Goal: Task Accomplishment & Management: Manage account settings

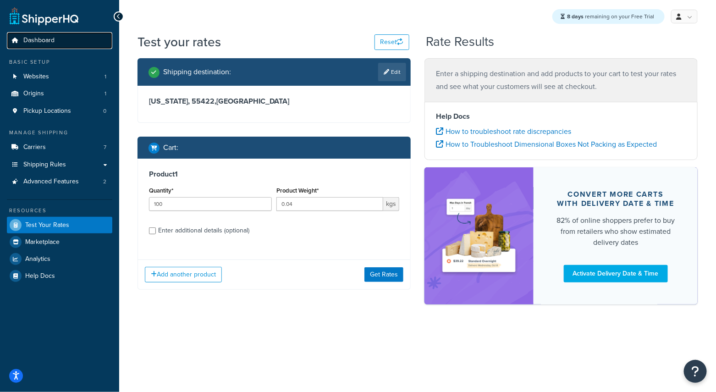
click at [40, 39] on span "Dashboard" at bounding box center [38, 41] width 31 height 8
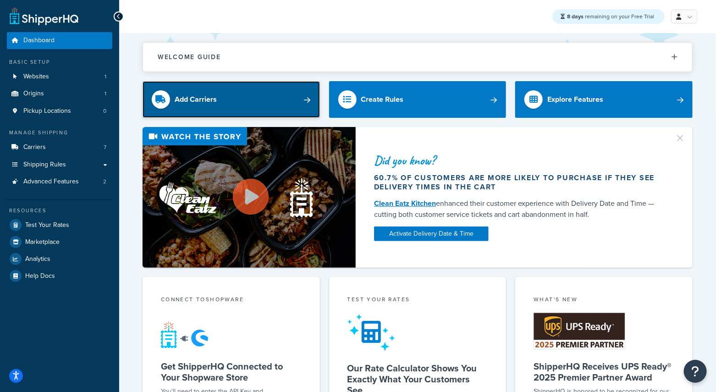
click at [217, 100] on link "Add Carriers" at bounding box center [232, 99] width 178 height 37
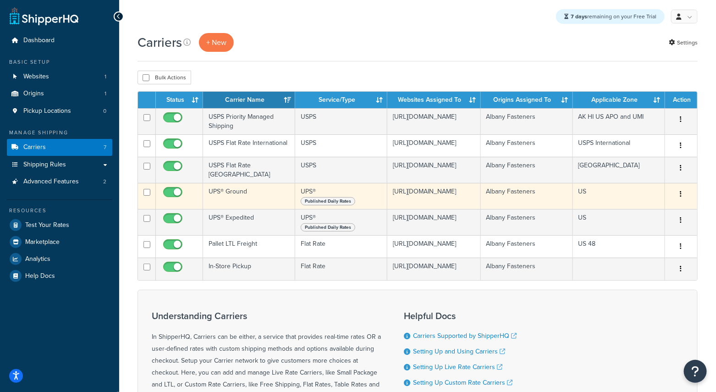
click at [679, 200] on button "button" at bounding box center [681, 194] width 13 height 15
click at [644, 219] on link "Edit" at bounding box center [645, 217] width 72 height 19
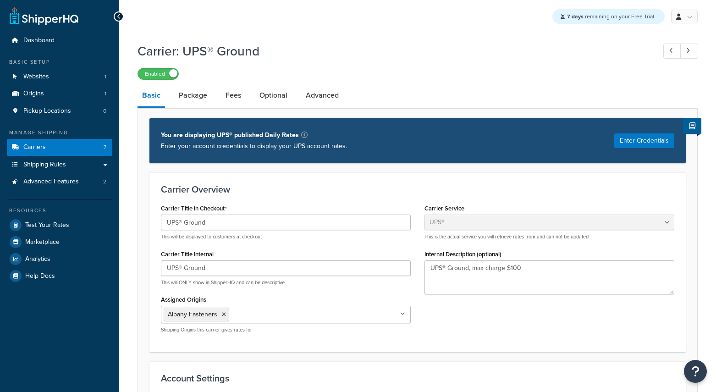
select select "ups"
click at [78, 164] on link "Shipping Rules" at bounding box center [59, 164] width 105 height 17
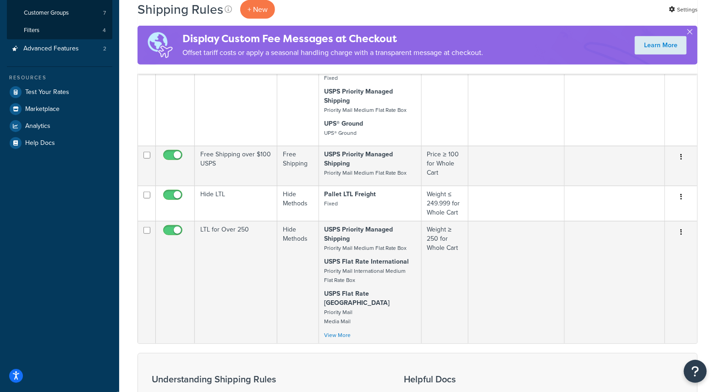
scroll to position [394, 0]
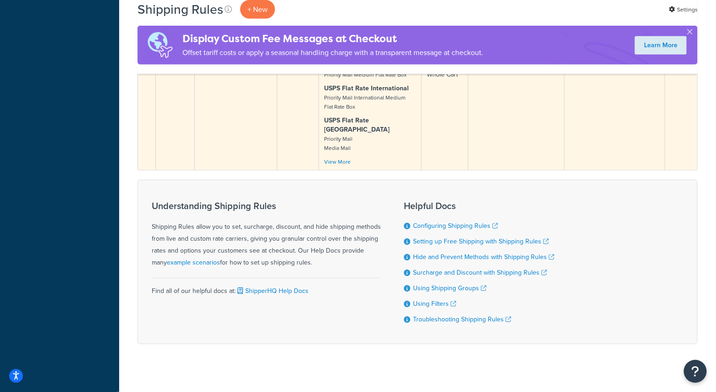
click at [339, 150] on div "USPS Priority Managed Shipping Priority Mail Medium Flat Rate Box USPS Flat Rat…" at bounding box center [370, 109] width 91 height 115
click at [334, 158] on link "View More" at bounding box center [338, 162] width 27 height 8
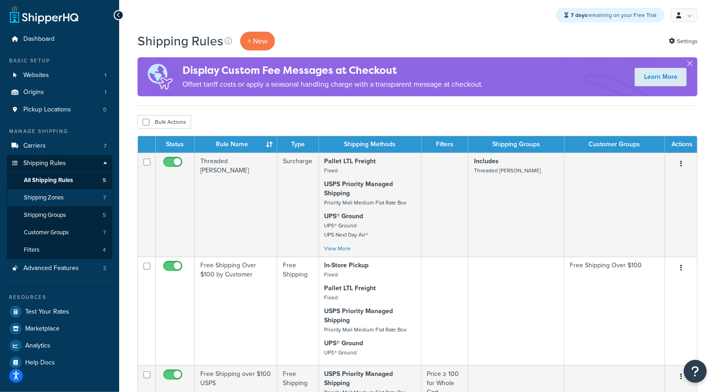
scroll to position [0, 0]
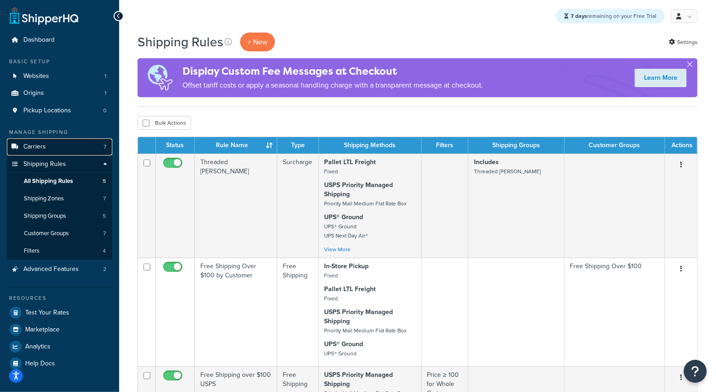
click at [41, 143] on span "Carriers" at bounding box center [34, 147] width 22 height 8
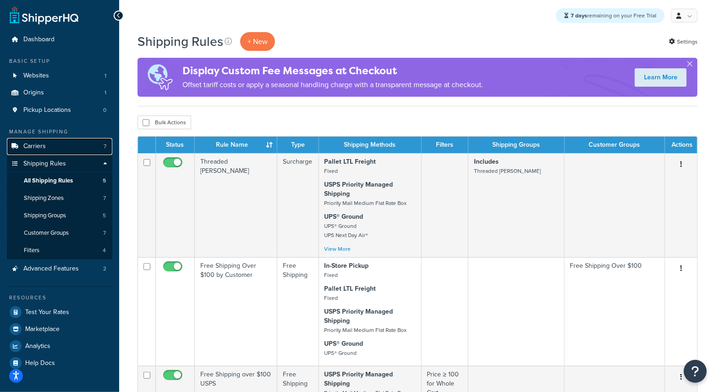
scroll to position [0, 0]
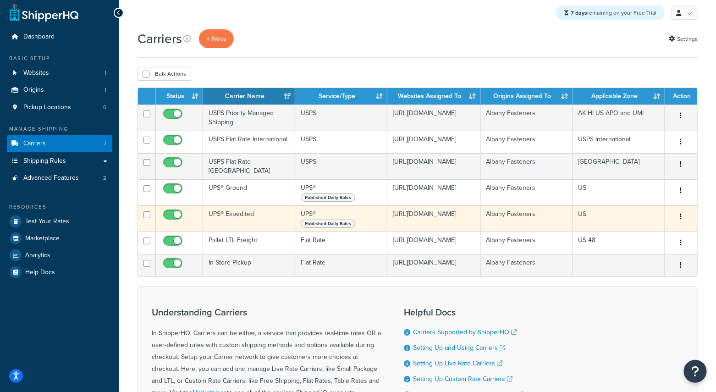
click at [685, 223] on button "button" at bounding box center [681, 217] width 13 height 15
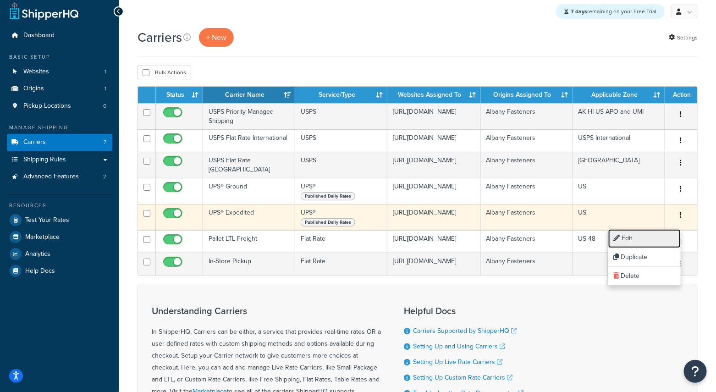
click at [665, 236] on link "Edit" at bounding box center [645, 238] width 72 height 19
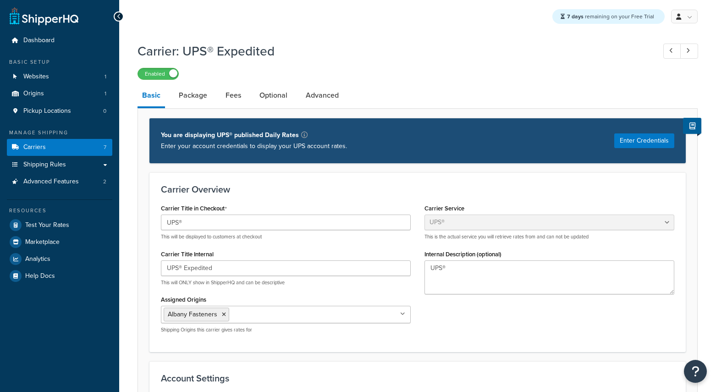
select select "ups"
click at [647, 137] on button "Enter Credentials" at bounding box center [645, 140] width 60 height 15
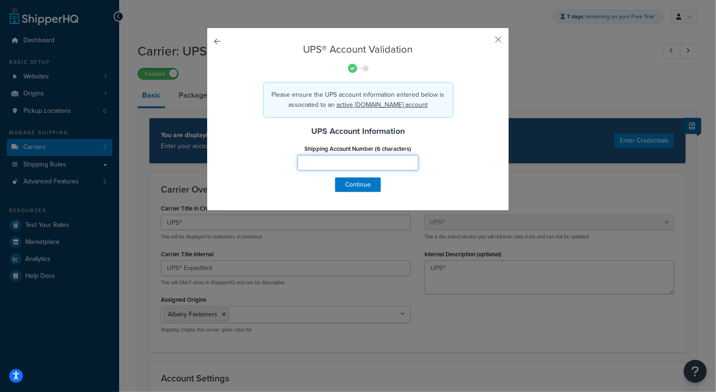
click at [350, 162] on input "Shipping Account Number (6 characters)" at bounding box center [358, 163] width 121 height 16
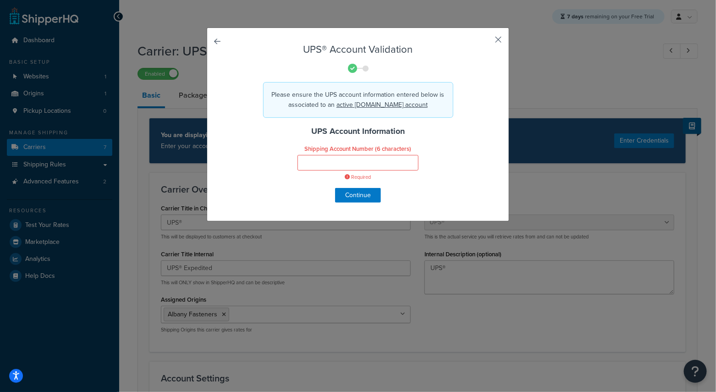
click at [486, 42] on button "button" at bounding box center [485, 43] width 2 height 2
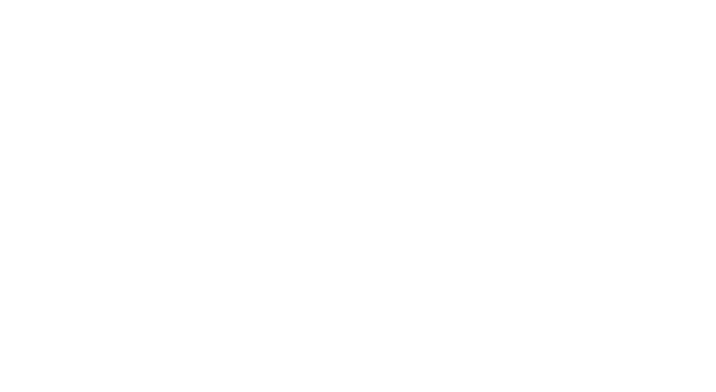
select select "ups"
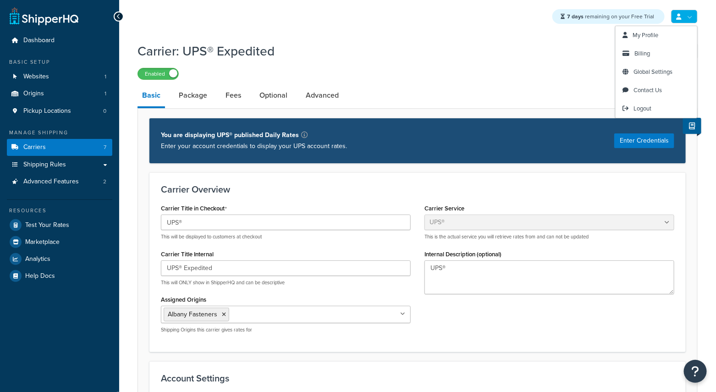
click at [692, 16] on link at bounding box center [685, 17] width 27 height 14
click at [651, 73] on span "Global Settings" at bounding box center [653, 71] width 39 height 9
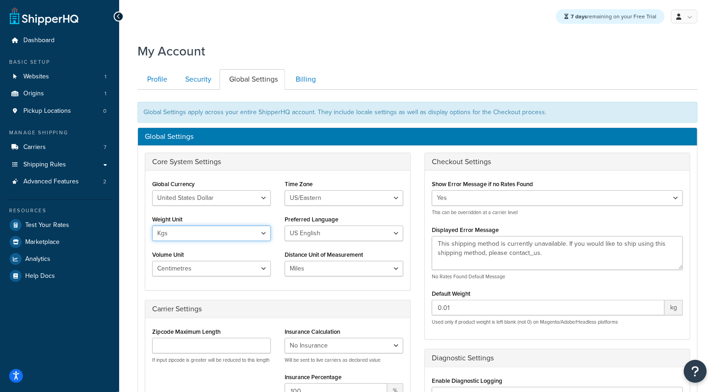
click at [214, 235] on select "Lbs Kgs" at bounding box center [211, 234] width 119 height 16
select select "lb"
click at [152, 226] on select "Lbs Kgs" at bounding box center [211, 234] width 119 height 16
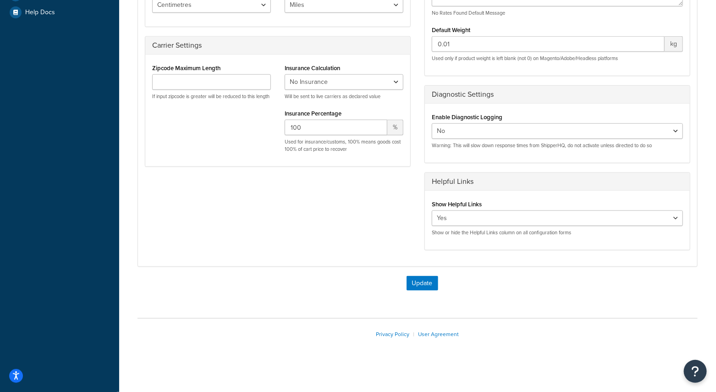
scroll to position [202, 0]
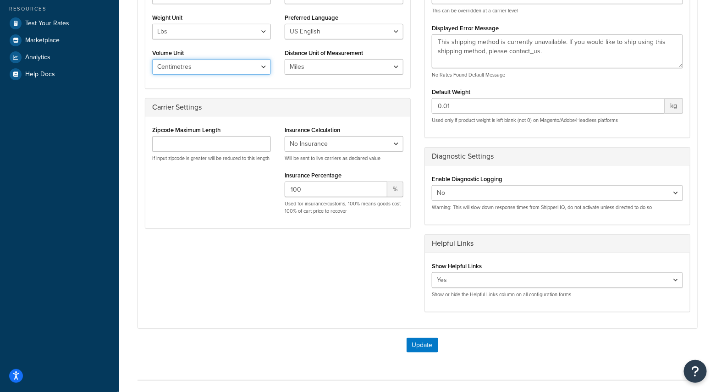
click at [210, 65] on select "Inches Centimetres Feet Yards Metres" at bounding box center [211, 67] width 119 height 16
select select "in"
click at [152, 59] on select "Inches Centimetres Feet Yards Metres" at bounding box center [211, 67] width 119 height 16
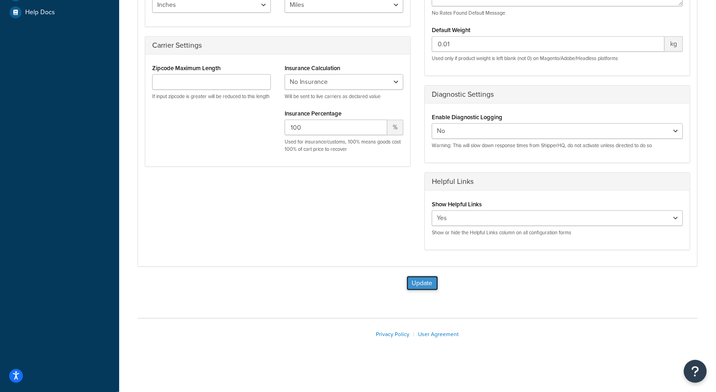
click at [425, 278] on button "Update" at bounding box center [423, 283] width 32 height 15
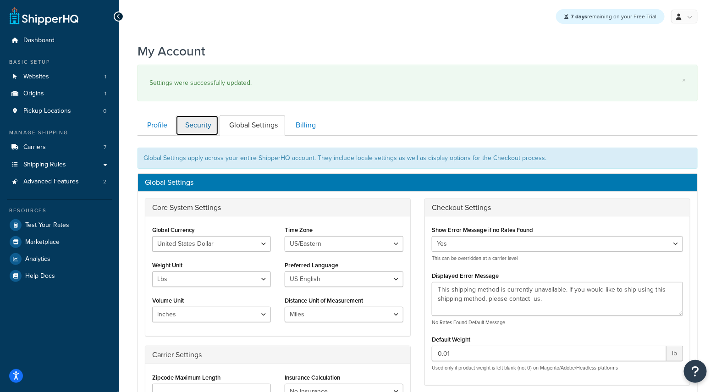
click at [197, 125] on link "Security" at bounding box center [197, 125] width 43 height 21
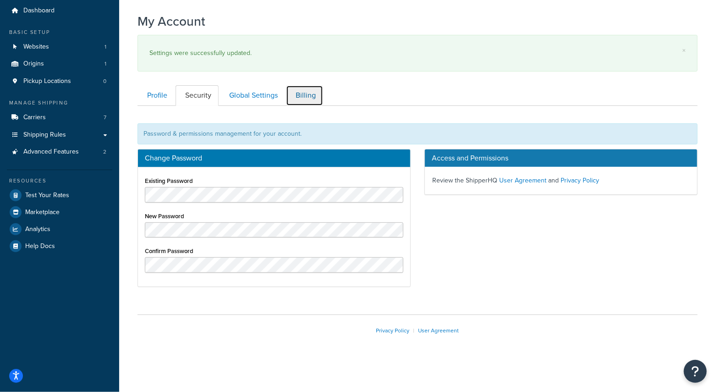
click at [303, 102] on link "Billing" at bounding box center [304, 95] width 37 height 21
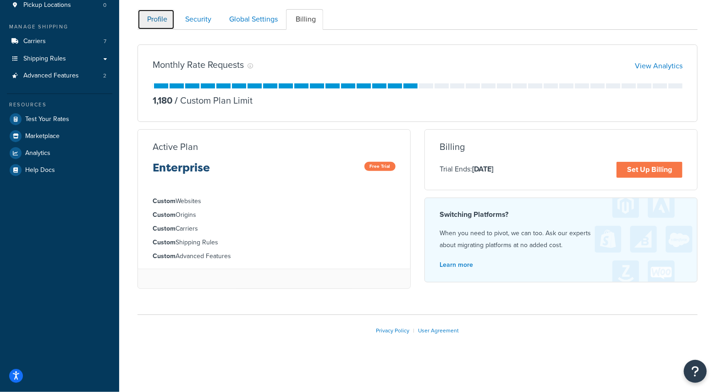
click at [166, 23] on link "Profile" at bounding box center [156, 19] width 37 height 21
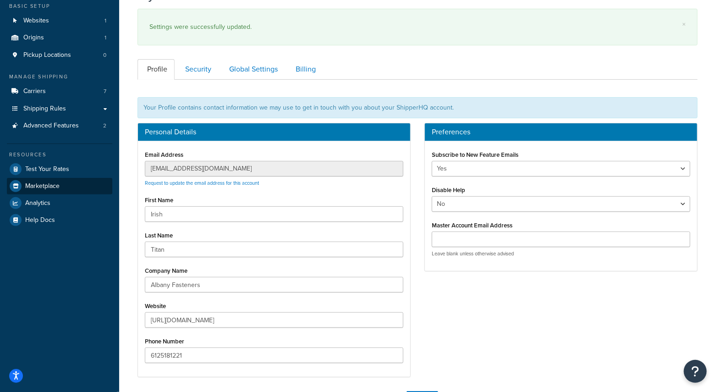
scroll to position [56, 0]
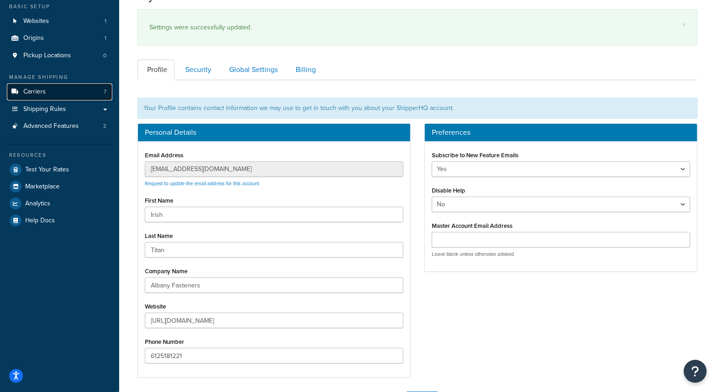
click at [45, 91] on span "Carriers" at bounding box center [34, 92] width 22 height 8
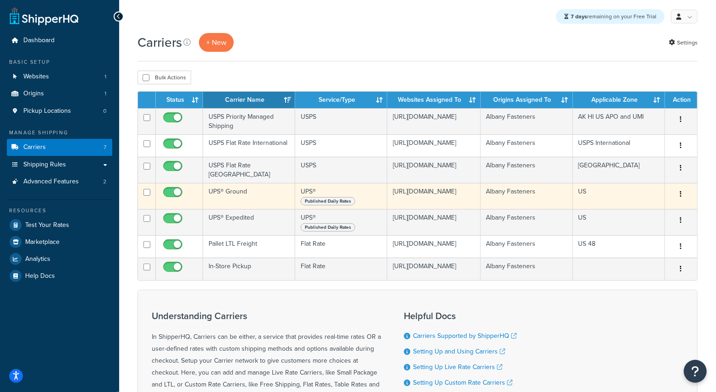
click at [240, 198] on td "UPS® Ground" at bounding box center [249, 196] width 92 height 26
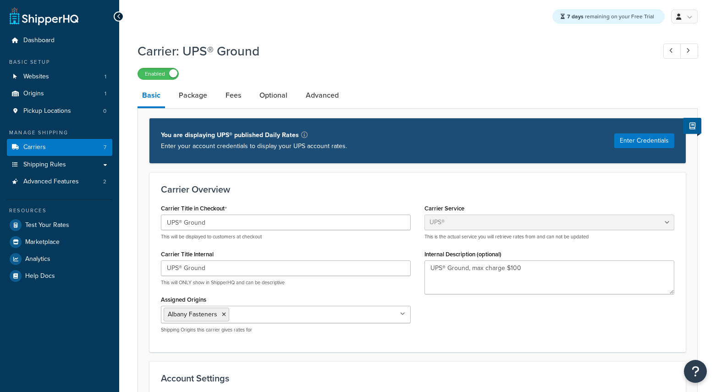
select select "ups"
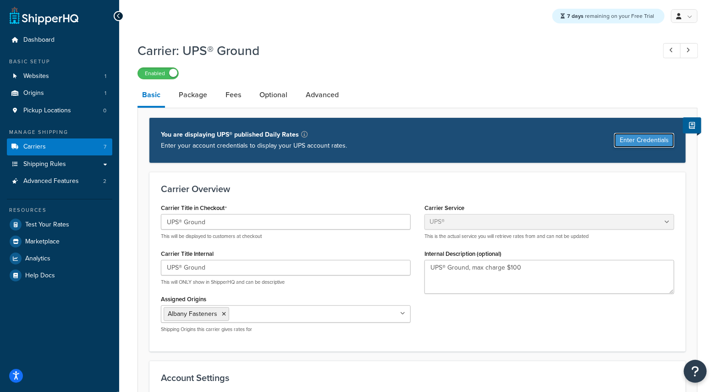
click at [629, 136] on button "Enter Credentials" at bounding box center [645, 140] width 60 height 15
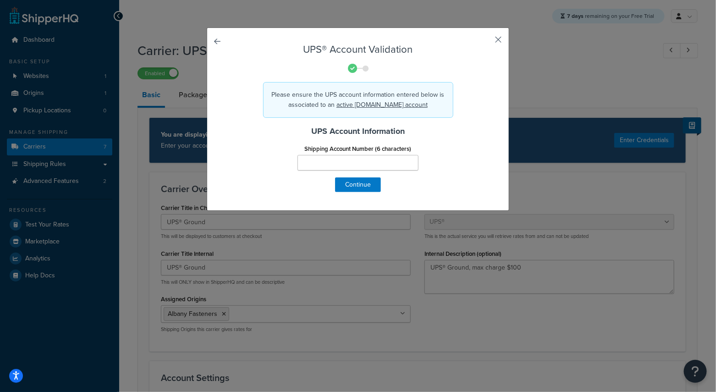
click at [486, 42] on button "button" at bounding box center [485, 43] width 2 height 2
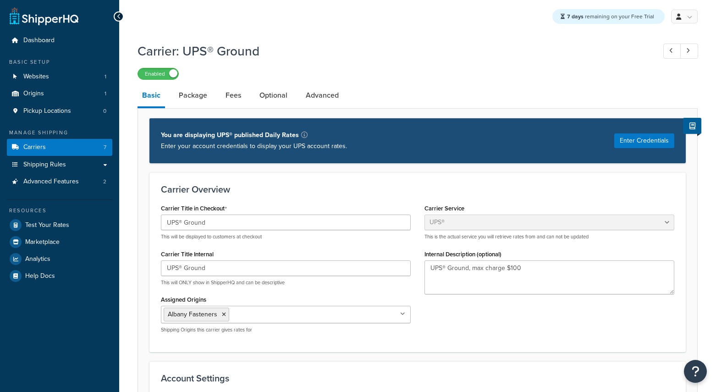
select select "ups"
click at [64, 148] on link "Carriers 7" at bounding box center [59, 147] width 105 height 17
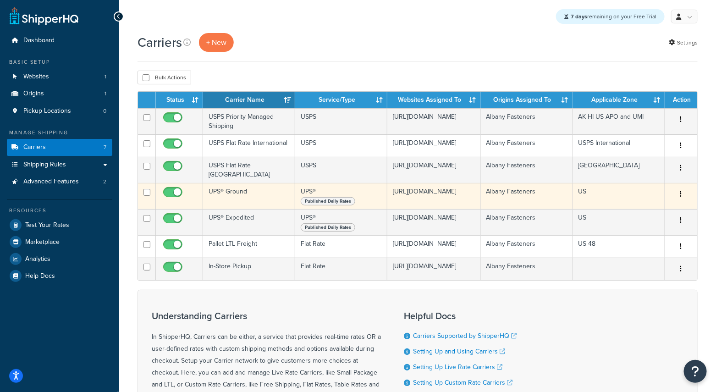
click at [684, 199] on button "button" at bounding box center [681, 194] width 13 height 15
click at [637, 255] on link "Delete" at bounding box center [645, 255] width 72 height 19
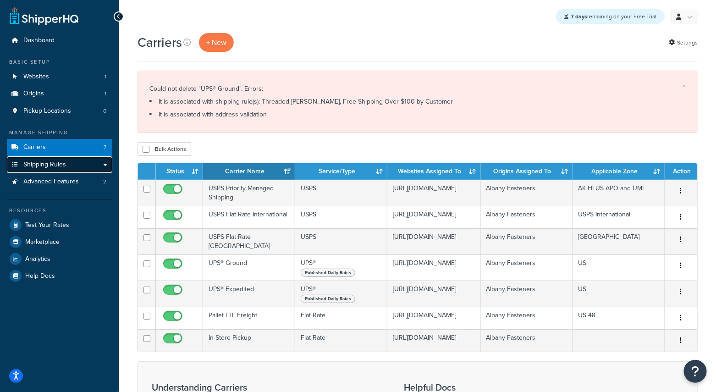
click at [81, 167] on link "Shipping Rules" at bounding box center [59, 164] width 105 height 17
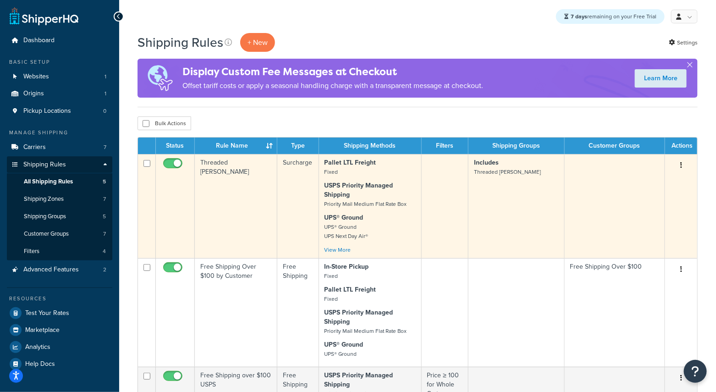
click at [284, 202] on td "Surcharge" at bounding box center [298, 206] width 41 height 104
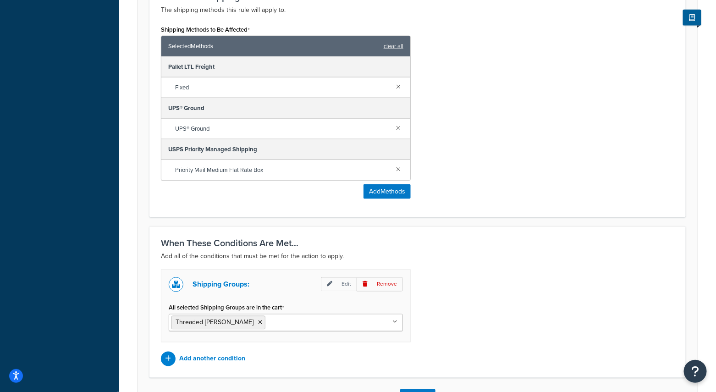
scroll to position [585, 0]
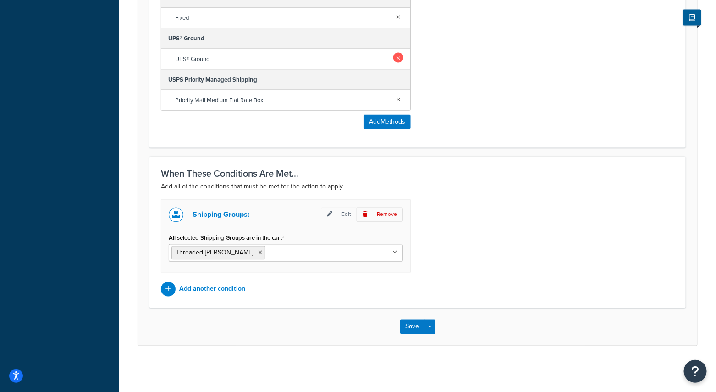
click at [396, 58] on link at bounding box center [399, 58] width 10 height 10
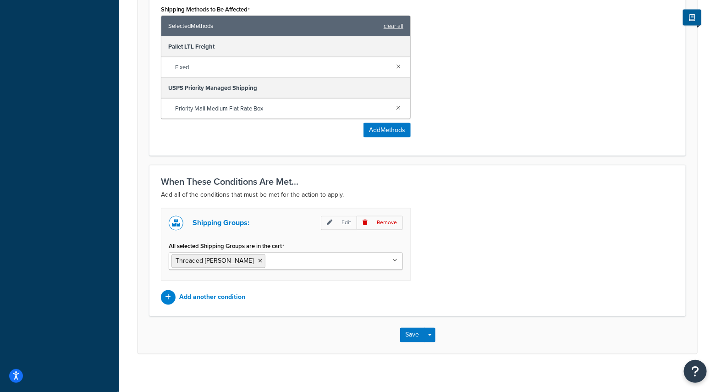
scroll to position [544, 0]
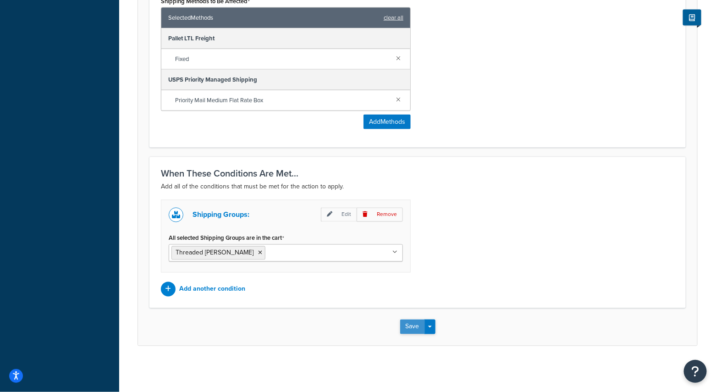
click at [414, 327] on button "Save" at bounding box center [412, 327] width 25 height 15
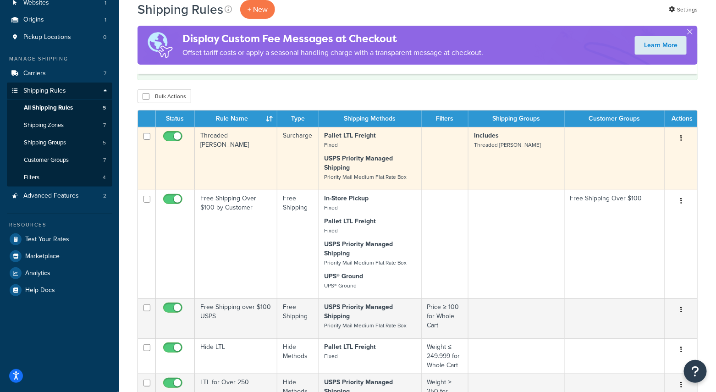
scroll to position [77, 0]
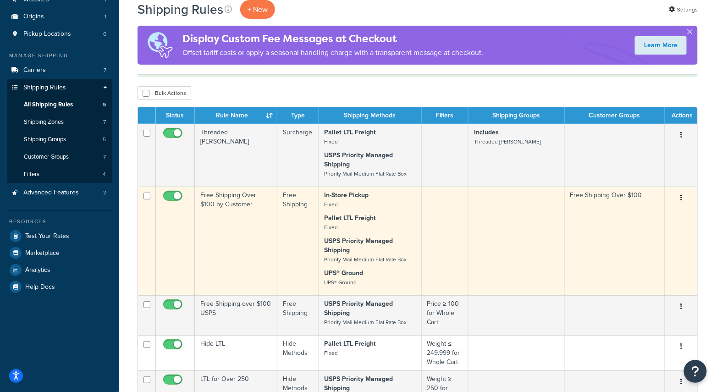
click at [232, 232] on td "Free Shipping Over $100 by Customer" at bounding box center [236, 241] width 83 height 109
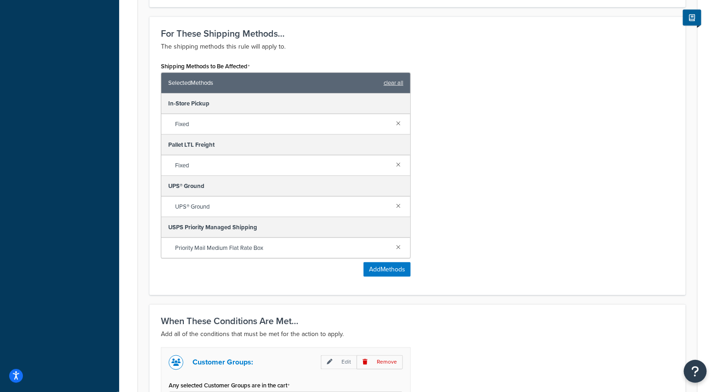
scroll to position [470, 0]
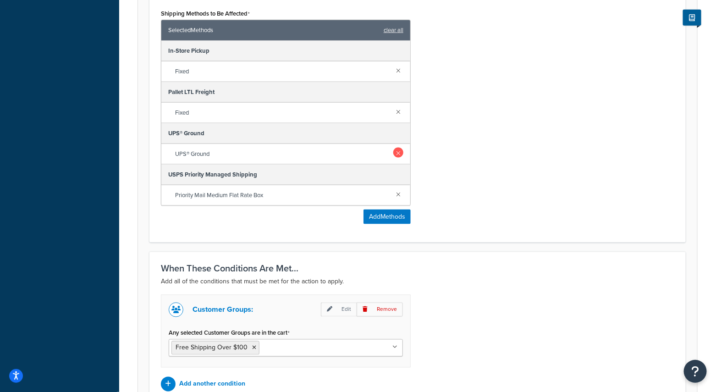
click at [399, 153] on link at bounding box center [399, 153] width 10 height 10
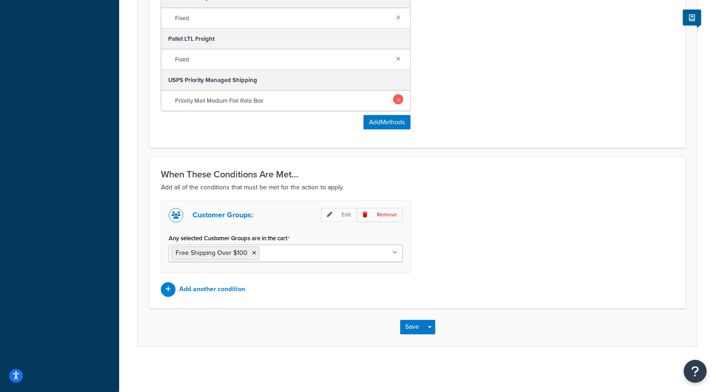
scroll to position [527, 0]
click at [408, 328] on button "Save" at bounding box center [412, 327] width 25 height 15
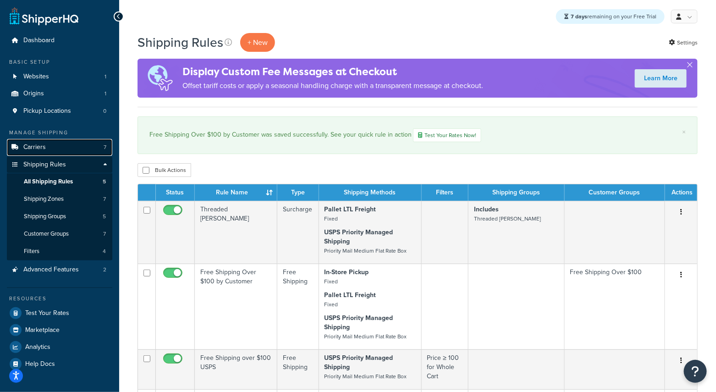
click at [37, 144] on span "Carriers" at bounding box center [34, 148] width 22 height 8
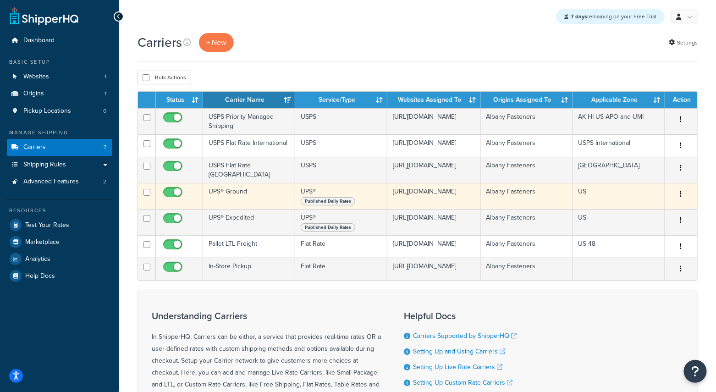
click at [681, 196] on icon "button" at bounding box center [682, 194] width 2 height 6
click at [629, 250] on link "Delete" at bounding box center [645, 255] width 72 height 19
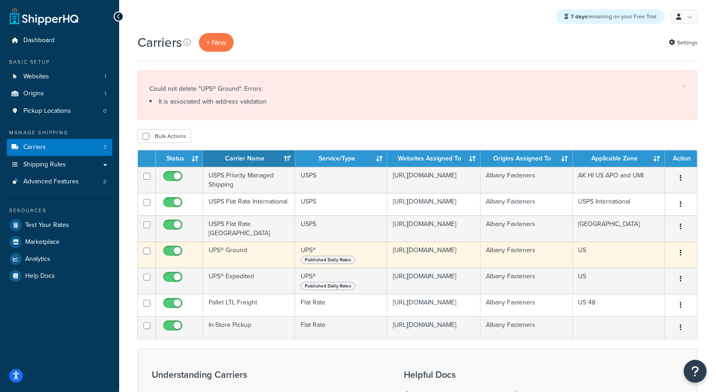
click at [209, 261] on td "UPS® Ground" at bounding box center [249, 255] width 92 height 26
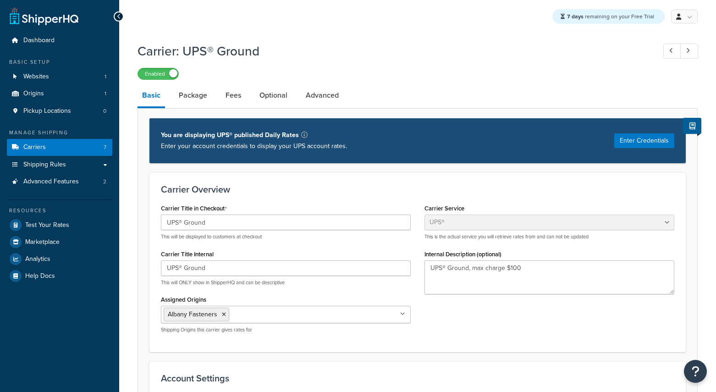
select select "ups"
click at [70, 174] on link "Advanced Features 2" at bounding box center [59, 181] width 105 height 17
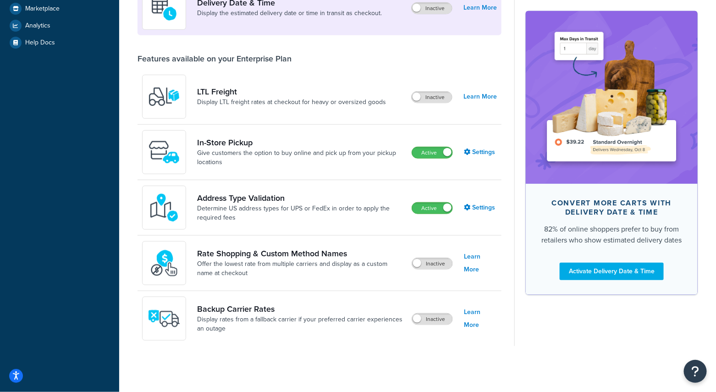
scroll to position [234, 0]
click at [481, 206] on link "Settings" at bounding box center [480, 207] width 33 height 13
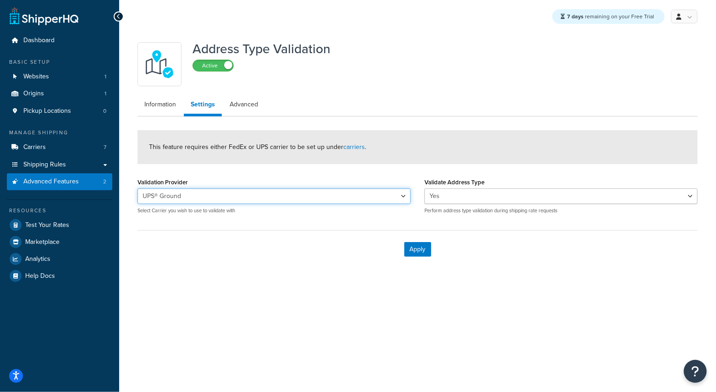
click at [403, 198] on select "UPS® Ground UPS® Expedited" at bounding box center [274, 197] width 273 height 16
select select "165323"
click at [138, 189] on select "UPS® Ground UPS® Expedited" at bounding box center [274, 197] width 273 height 16
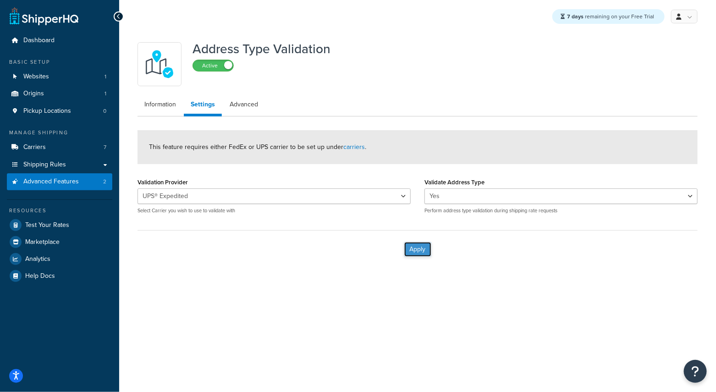
click at [422, 253] on button "Apply" at bounding box center [418, 249] width 27 height 15
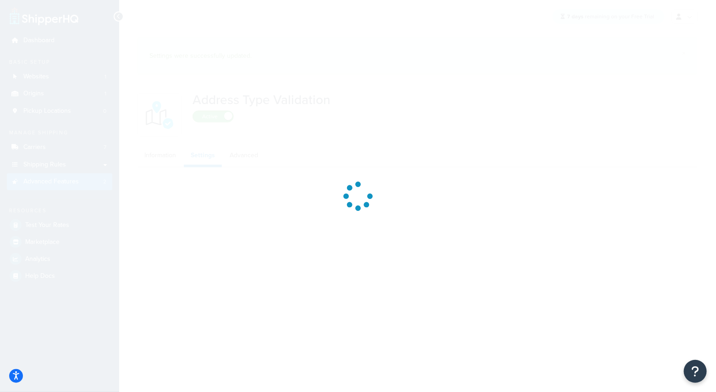
select select "165323"
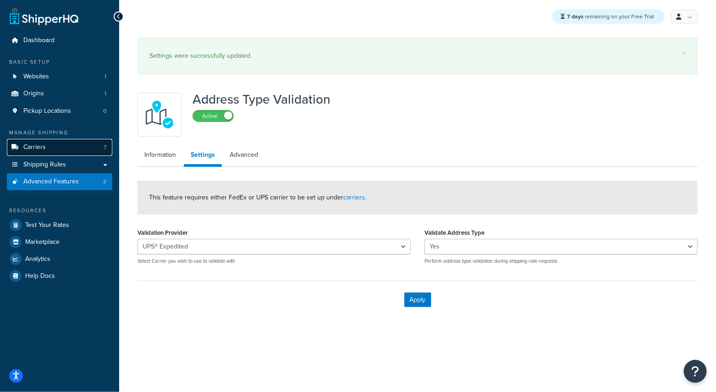
click at [67, 149] on link "Carriers 7" at bounding box center [59, 147] width 105 height 17
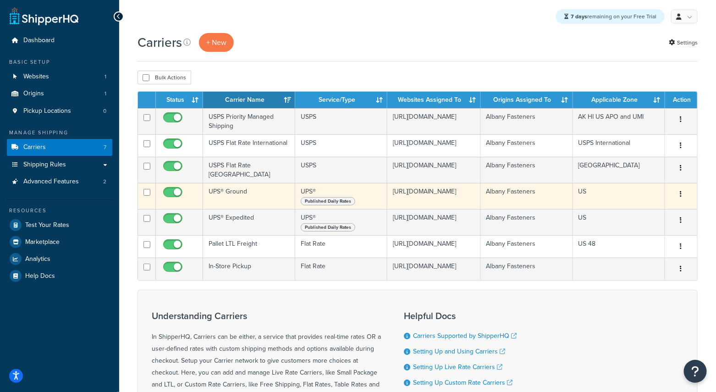
click at [684, 196] on button "button" at bounding box center [681, 194] width 13 height 15
click at [640, 255] on link "Delete" at bounding box center [645, 255] width 72 height 19
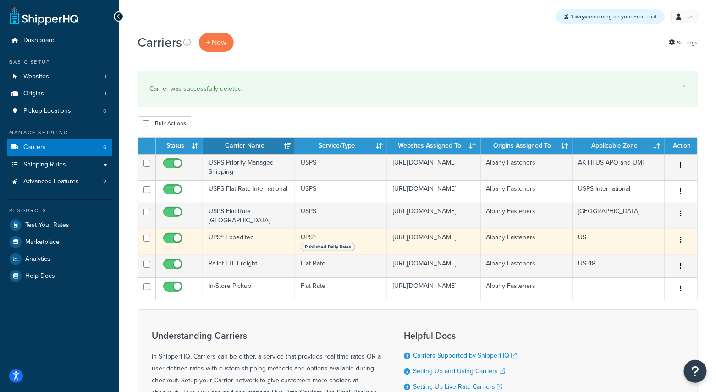
click at [681, 243] on icon "button" at bounding box center [682, 240] width 2 height 6
click at [639, 264] on link "Edit" at bounding box center [645, 264] width 72 height 19
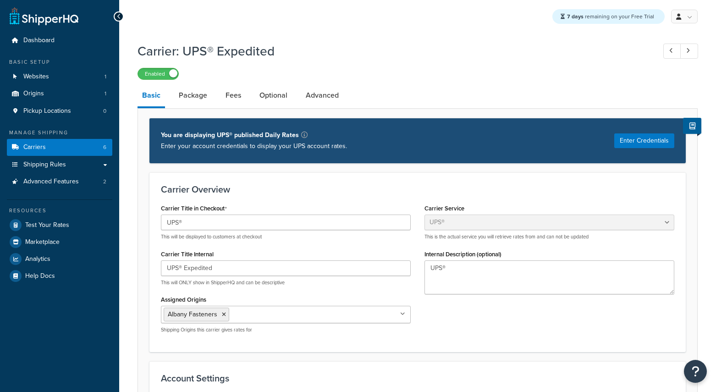
select select "ups"
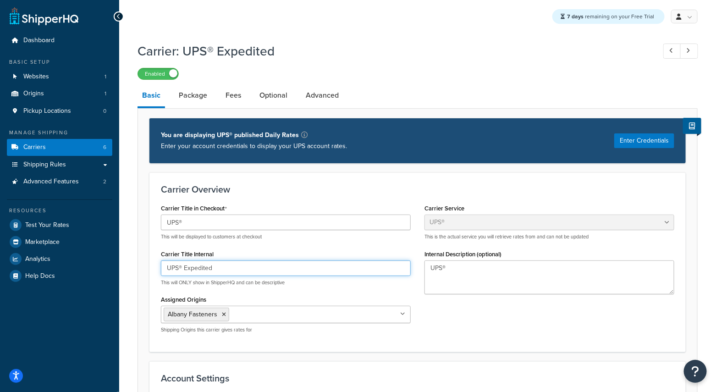
click at [190, 275] on input "UPS® Expedited" at bounding box center [286, 269] width 250 height 16
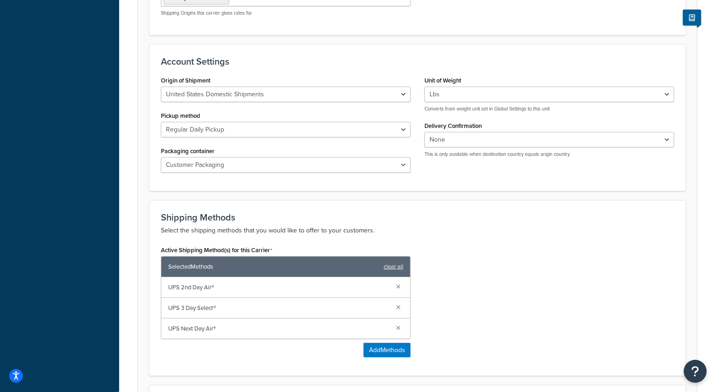
scroll to position [340, 0]
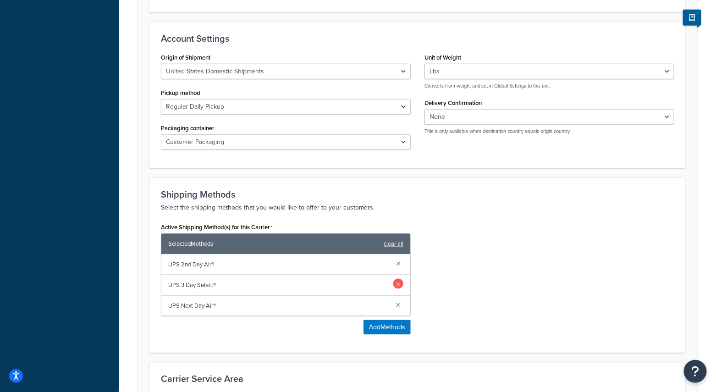
type input "UPS®"
click at [398, 287] on link at bounding box center [399, 284] width 10 height 10
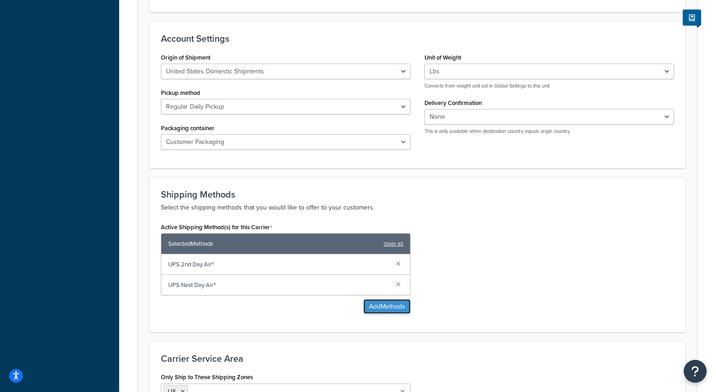
click at [391, 305] on button "Add Methods" at bounding box center [387, 307] width 47 height 15
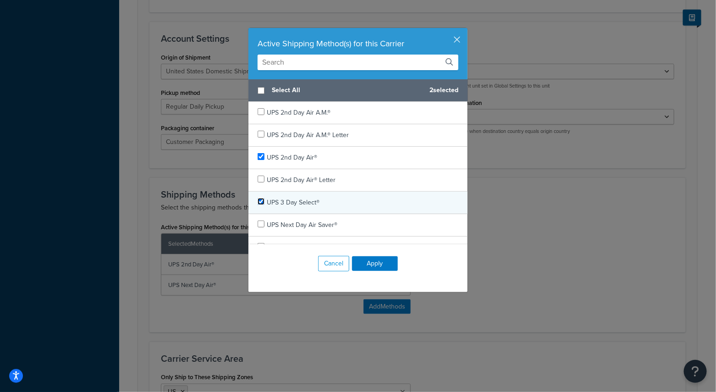
click at [262, 201] on input "checkbox" at bounding box center [261, 201] width 7 height 7
checkbox input "true"
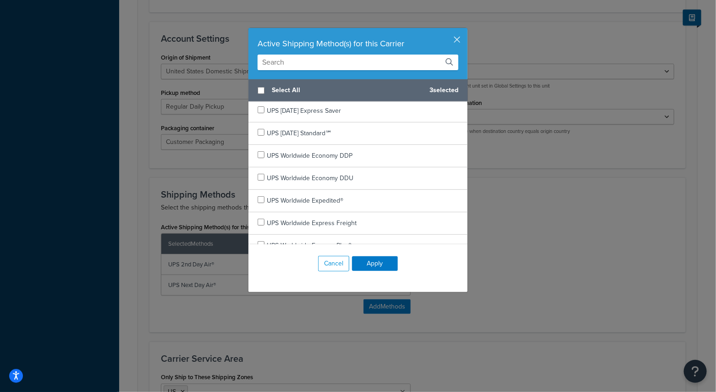
scroll to position [319, 0]
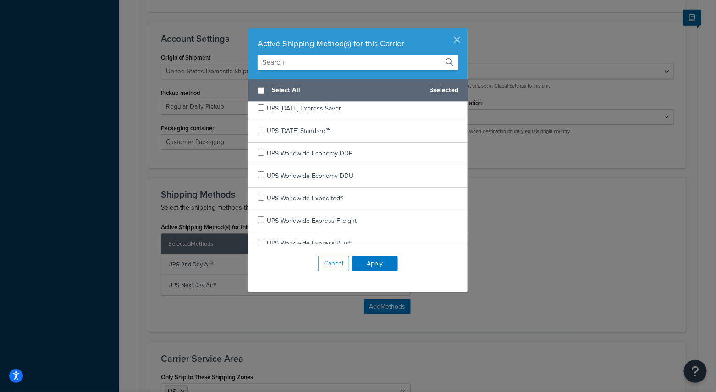
click at [301, 62] on input "text" at bounding box center [358, 63] width 201 height 16
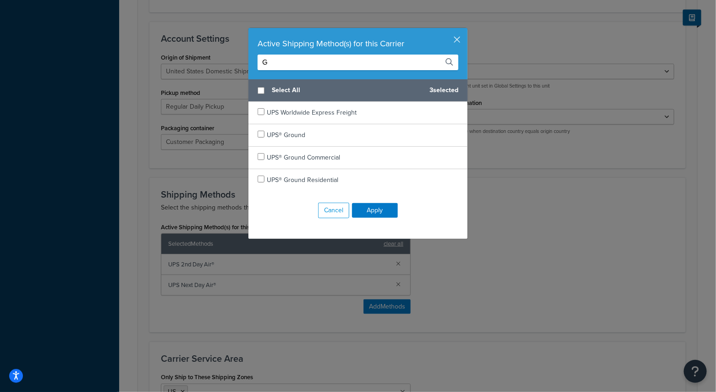
scroll to position [0, 0]
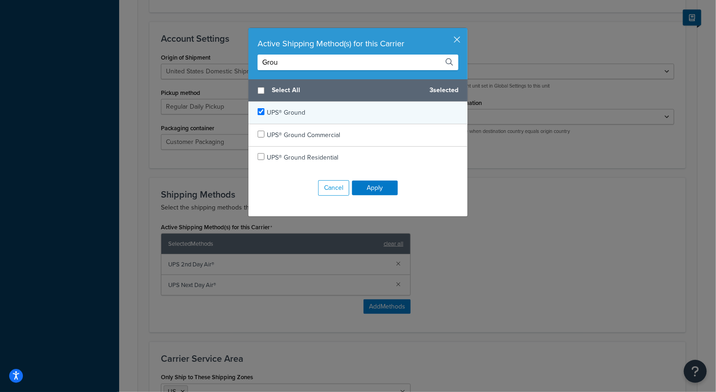
type input "Grou"
click at [262, 113] on input "checkbox" at bounding box center [261, 111] width 7 height 7
checkbox input "true"
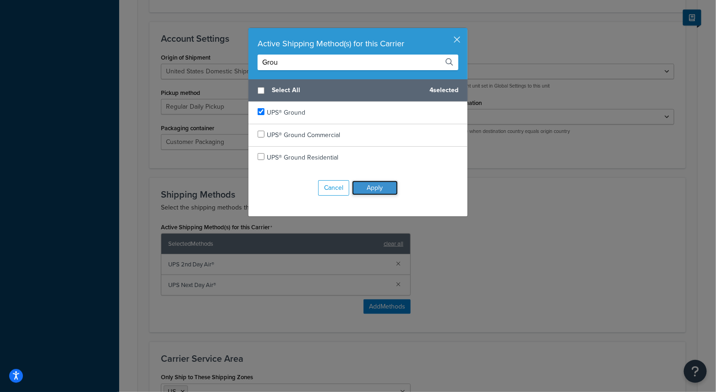
click at [389, 186] on button "Apply" at bounding box center [375, 188] width 46 height 15
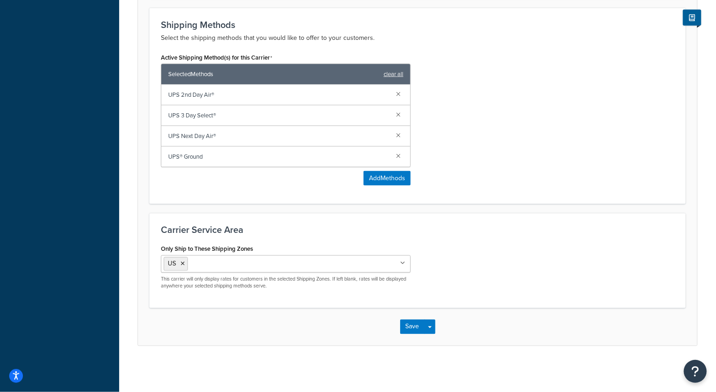
scroll to position [511, 0]
click at [416, 326] on button "Save" at bounding box center [412, 327] width 25 height 15
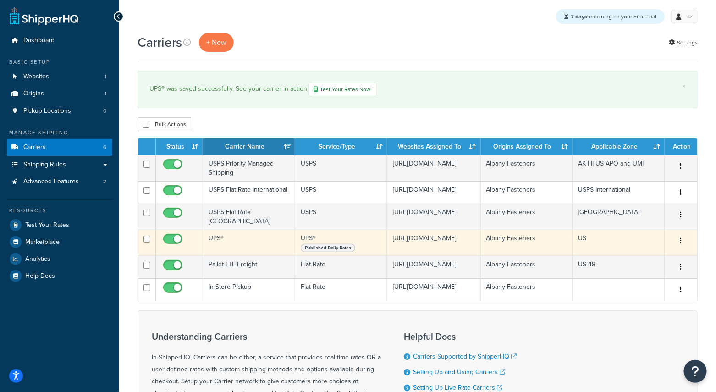
click at [681, 244] on icon "button" at bounding box center [682, 241] width 2 height 6
click at [647, 264] on link "Edit" at bounding box center [645, 264] width 72 height 19
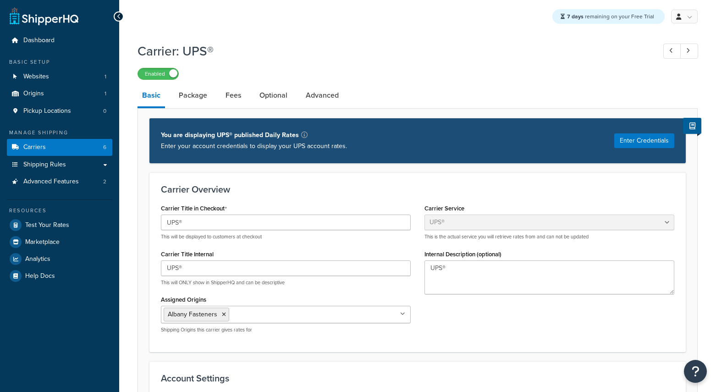
select select "ups"
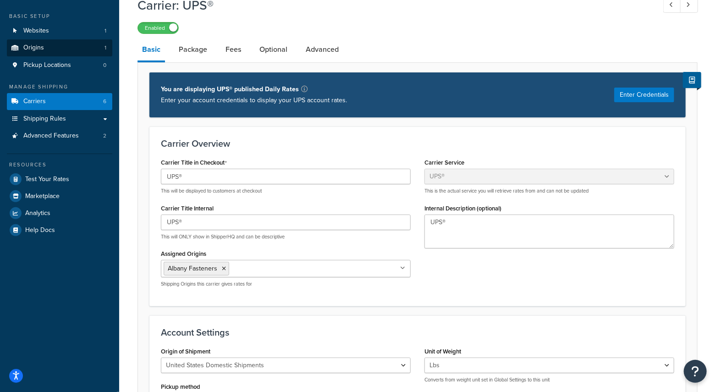
scroll to position [56, 0]
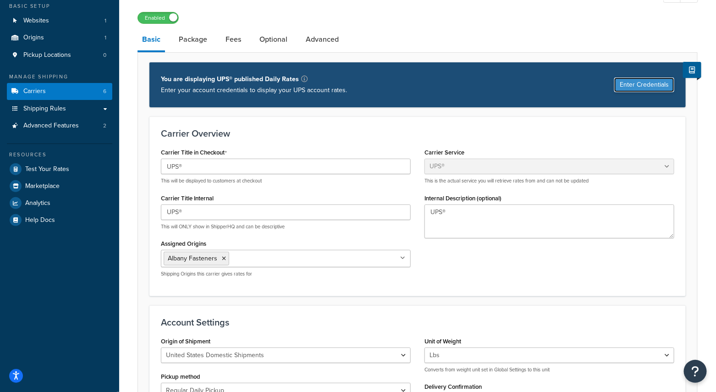
click at [628, 89] on button "Enter Credentials" at bounding box center [645, 85] width 60 height 15
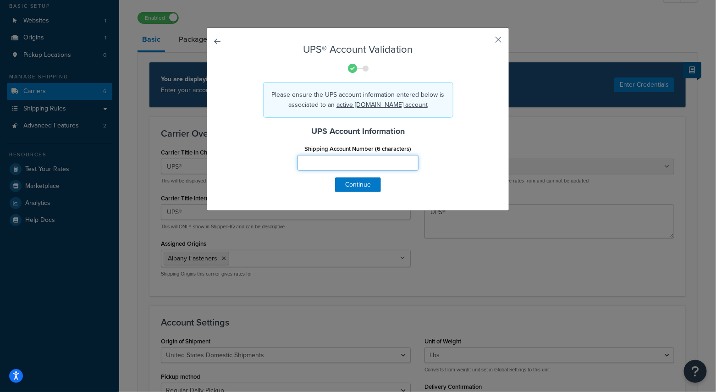
click at [397, 164] on input "Shipping Account Number (6 characters)" at bounding box center [358, 163] width 121 height 16
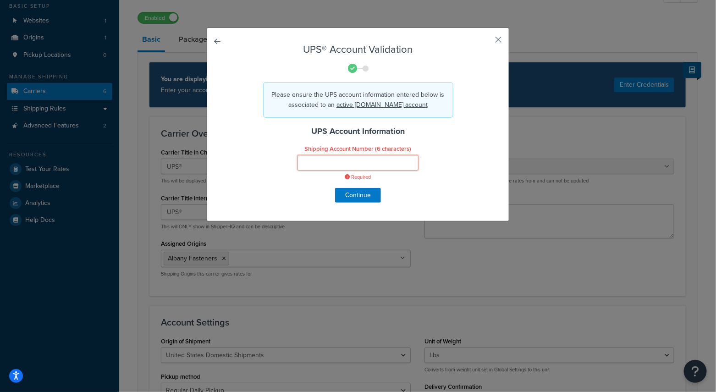
type input "C"
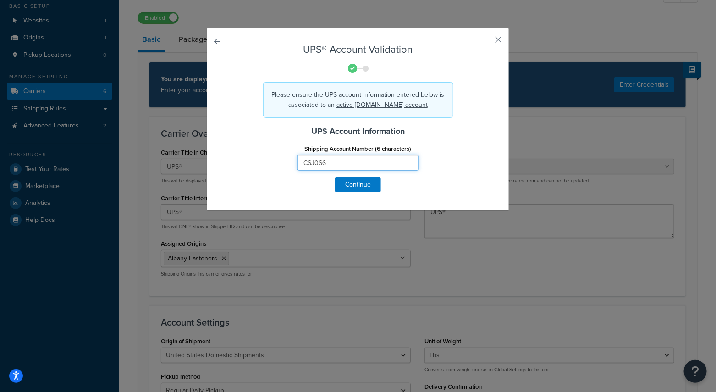
type input "C6J066"
click at [486, 142] on div "Shipping Account Number (6 characters) C6J066" at bounding box center [358, 159] width 270 height 35
click at [363, 180] on button "Continue" at bounding box center [358, 185] width 46 height 15
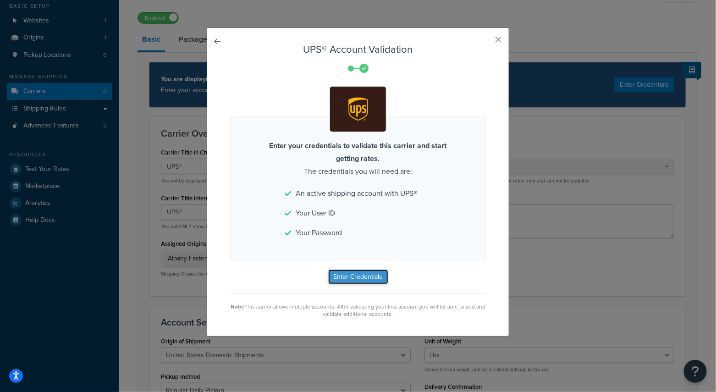
click at [358, 278] on button "Enter Credentials" at bounding box center [358, 277] width 60 height 15
click at [486, 42] on button "button" at bounding box center [485, 43] width 2 height 2
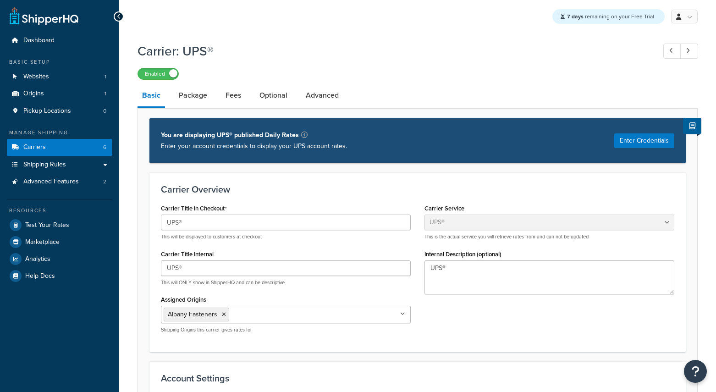
select select "ups"
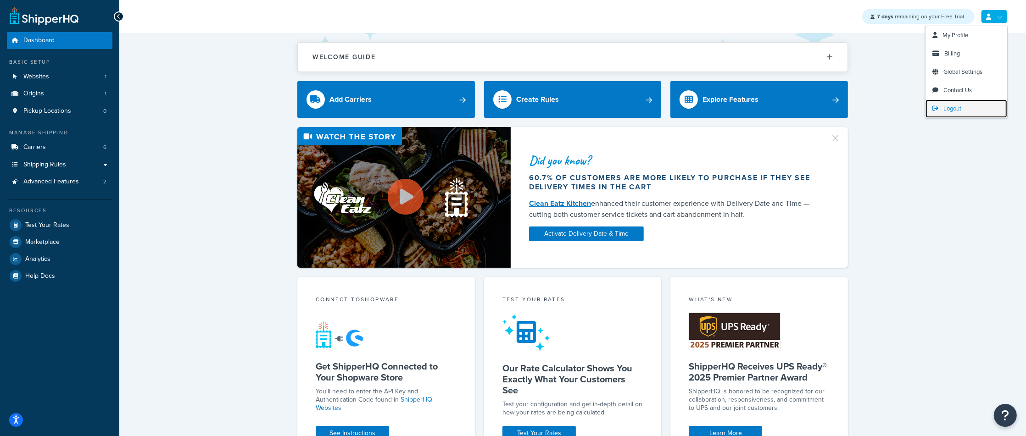
click at [962, 106] on link "Logout" at bounding box center [966, 109] width 82 height 18
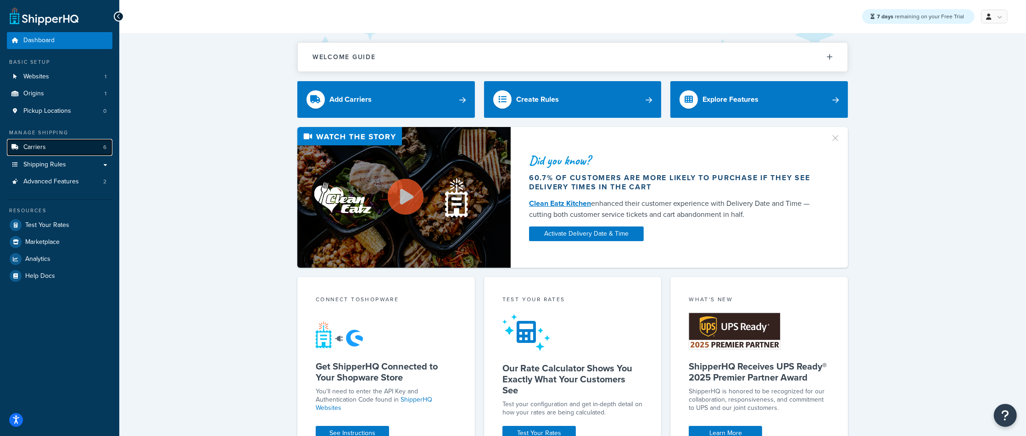
click at [35, 145] on span "Carriers" at bounding box center [34, 148] width 22 height 8
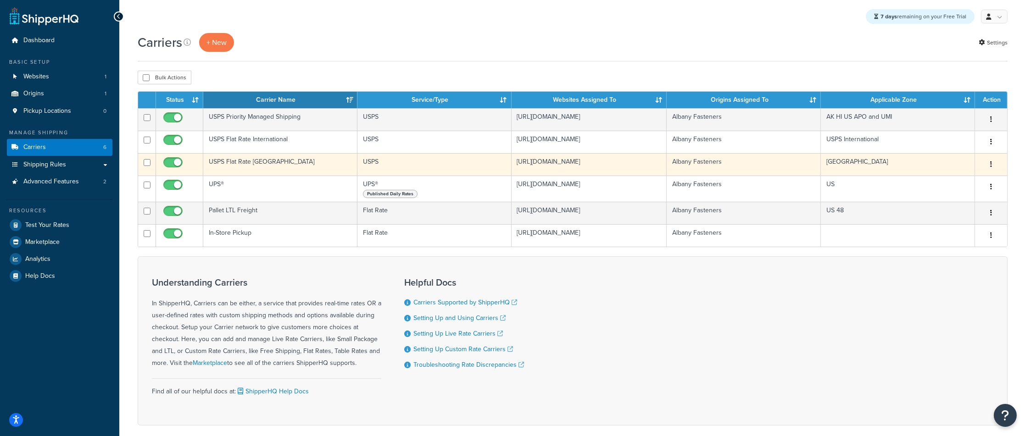
click at [235, 166] on td "USPS Flat Rate [GEOGRAPHIC_DATA]" at bounding box center [280, 164] width 154 height 22
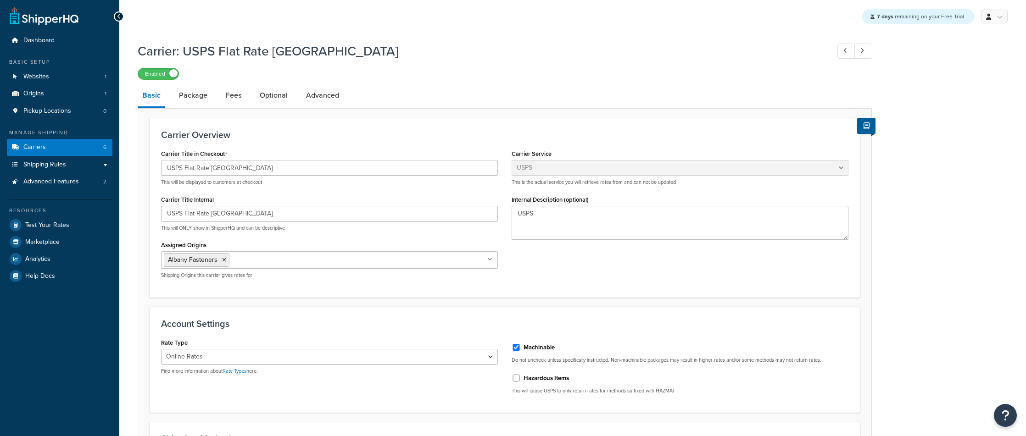
select select "usps"
select select "ONLINE"
click at [871, 130] on button at bounding box center [866, 126] width 18 height 16
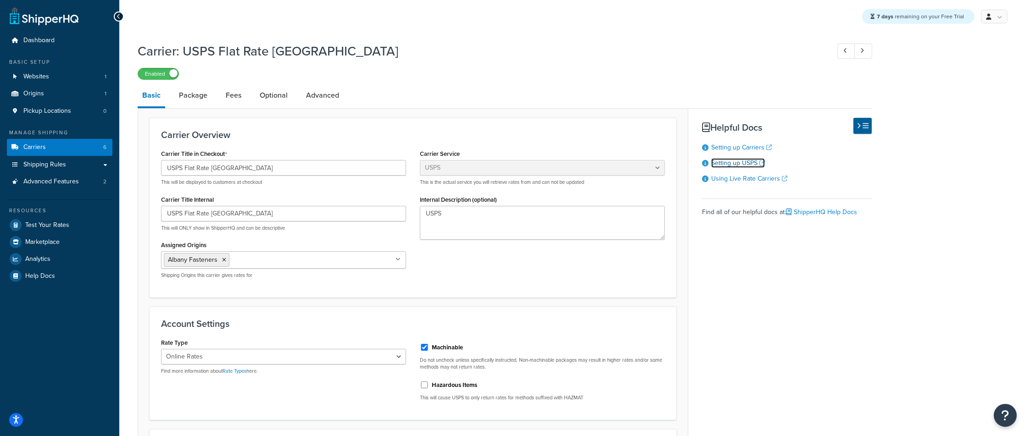
click at [729, 162] on link "Setting up USPS" at bounding box center [738, 163] width 54 height 10
click at [56, 148] on link "Carriers 6" at bounding box center [59, 147] width 105 height 17
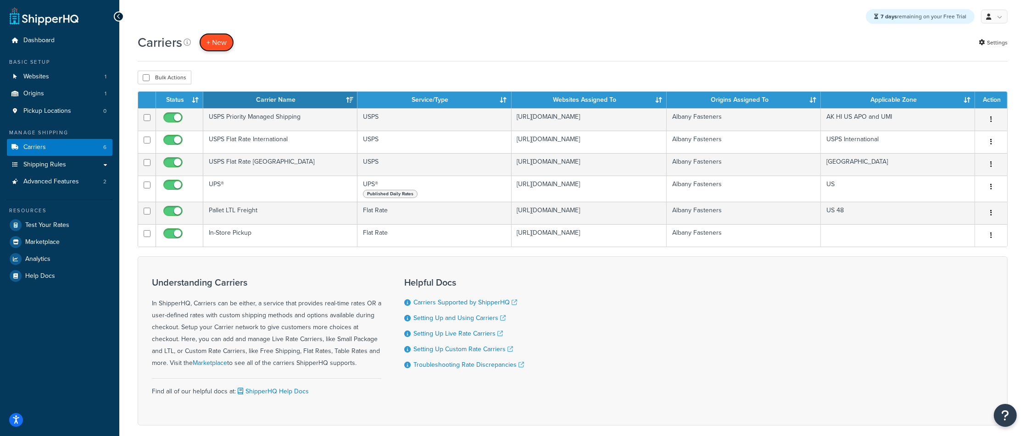
click at [215, 47] on button "+ New" at bounding box center [216, 42] width 35 height 19
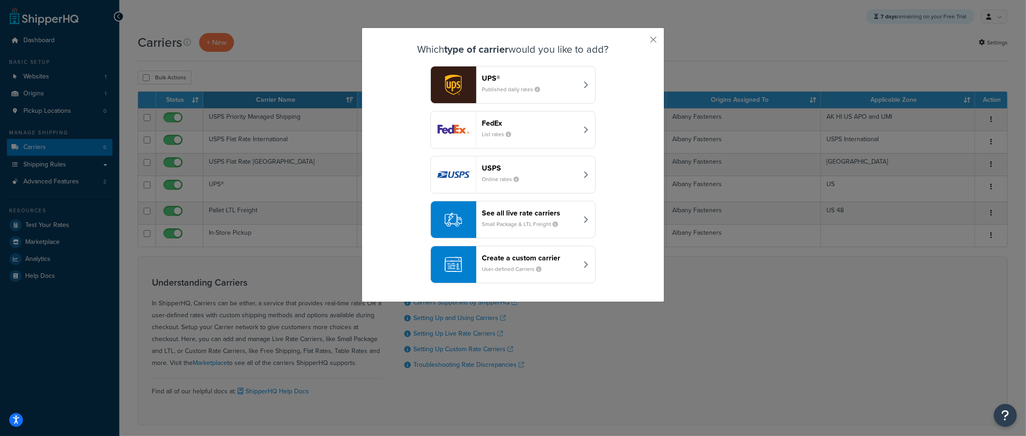
click at [529, 197] on div "UPS® Published daily rates FedEx List rates USPS Online rates See all live rate…" at bounding box center [513, 174] width 256 height 217
click at [525, 183] on small "Online rates" at bounding box center [504, 179] width 44 height 8
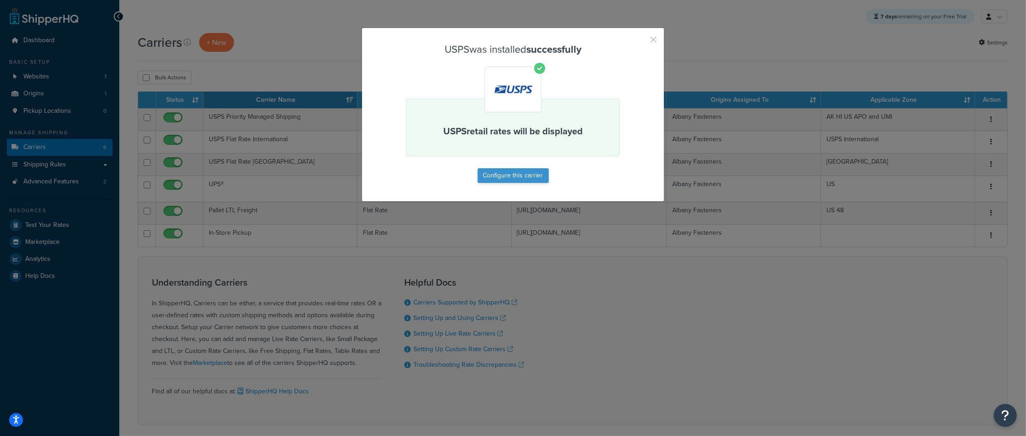
drag, startPoint x: 652, startPoint y: 39, endPoint x: 516, endPoint y: 182, distance: 197.9
click at [516, 182] on div "USPS was installed successfully USPS retail rates will be displayed Configure t…" at bounding box center [512, 115] width 303 height 174
click at [516, 182] on button "Configure this carrier" at bounding box center [512, 175] width 71 height 15
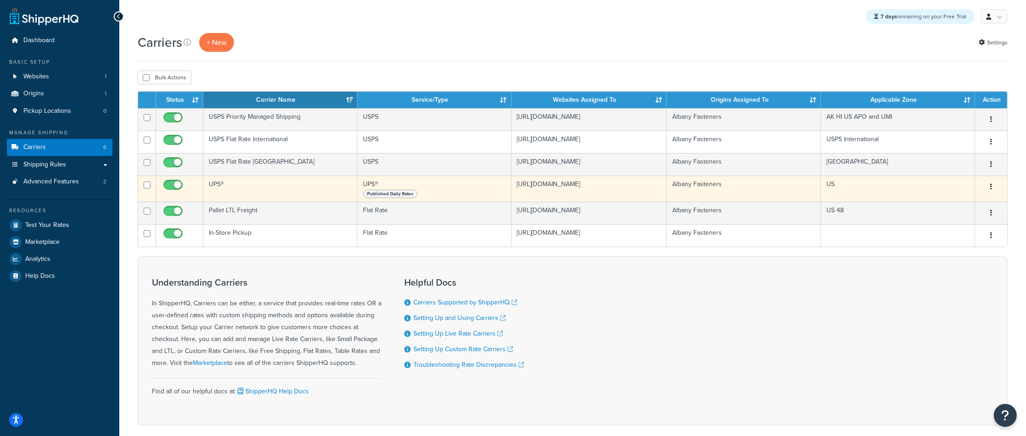
click at [993, 189] on button "button" at bounding box center [990, 187] width 13 height 15
click at [941, 205] on link "Edit" at bounding box center [953, 206] width 72 height 19
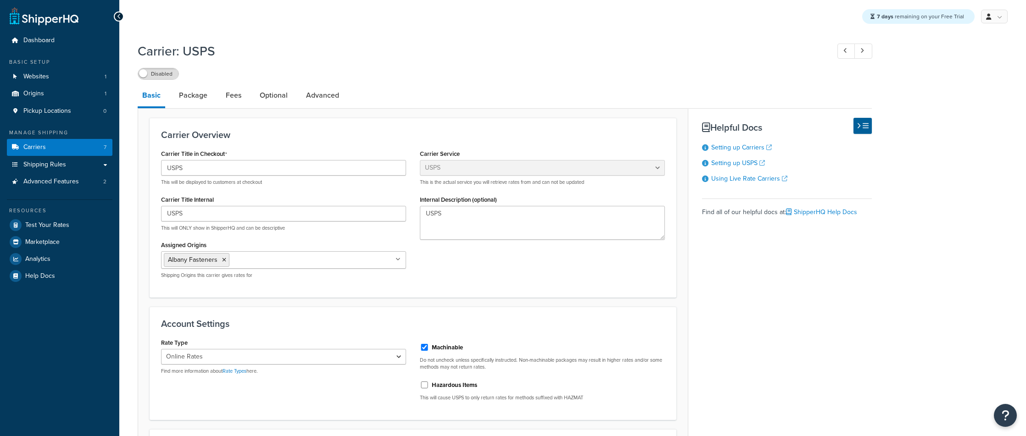
select select "usps"
select select "ONLINE"
click at [749, 179] on link "Using Live Rate Carriers" at bounding box center [749, 179] width 76 height 10
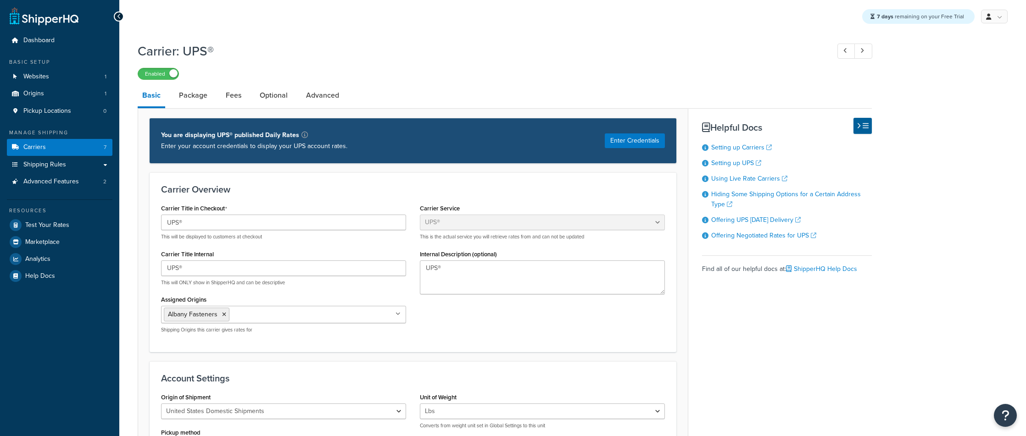
select select "ups"
click at [44, 150] on span "Carriers" at bounding box center [34, 148] width 22 height 8
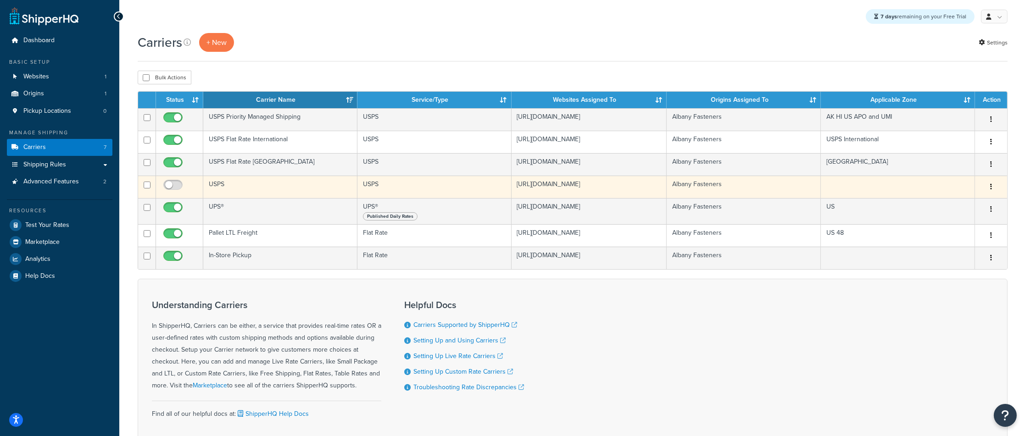
click at [992, 190] on button "button" at bounding box center [990, 187] width 13 height 15
click at [936, 246] on link "Delete" at bounding box center [953, 244] width 72 height 19
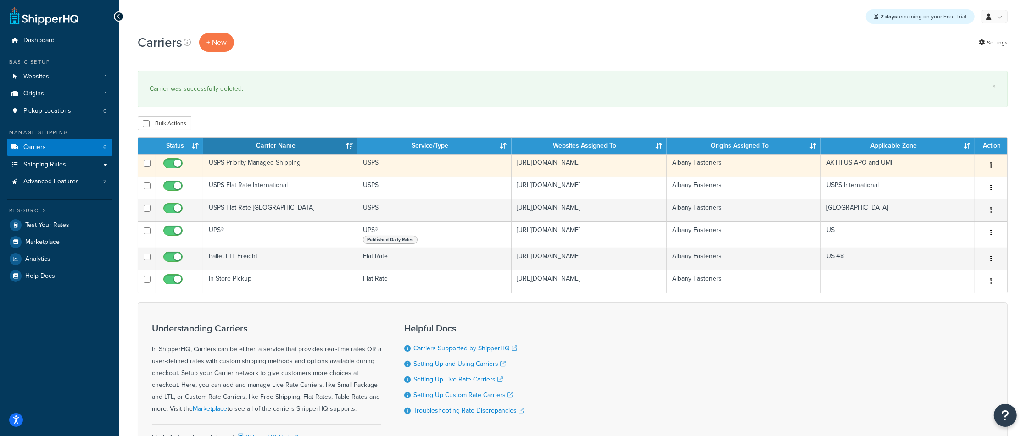
click at [276, 166] on td "USPS Priority Managed Shipping" at bounding box center [280, 165] width 154 height 22
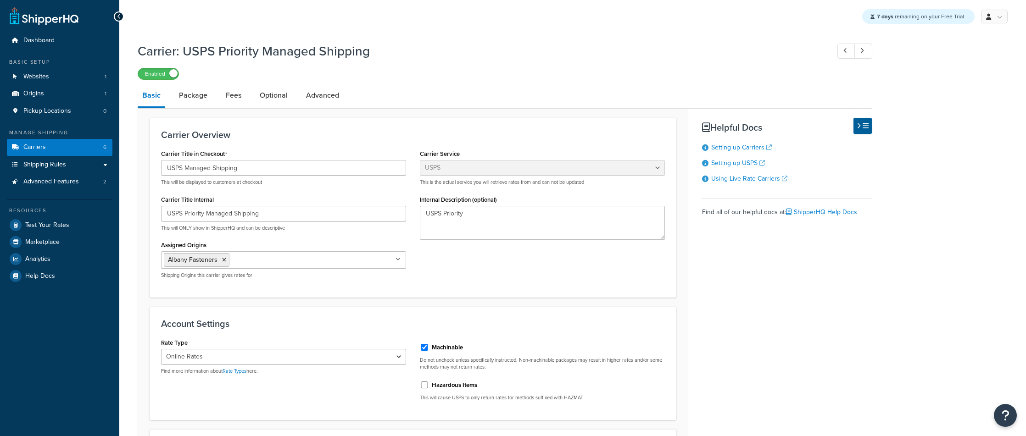
select select "usps"
select select "ONLINE"
click at [329, 96] on link "Advanced" at bounding box center [322, 95] width 42 height 22
select select "false"
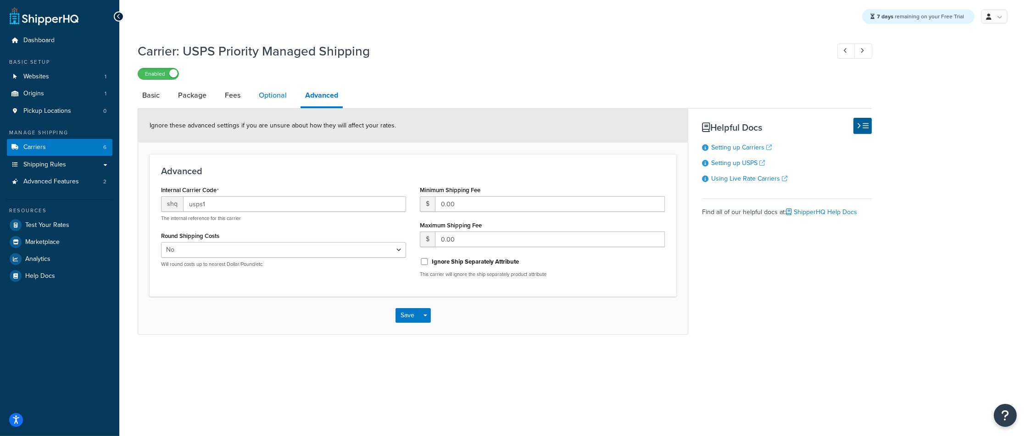
click at [280, 100] on link "Optional" at bounding box center [272, 95] width 37 height 22
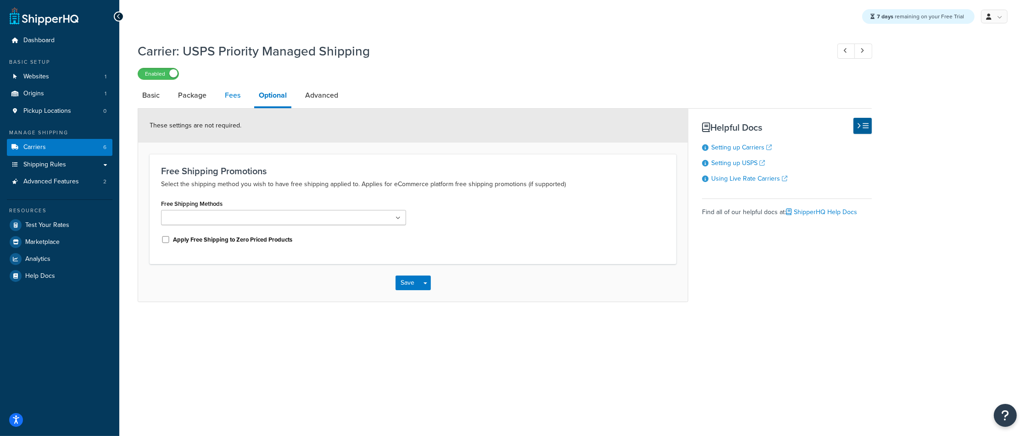
click at [240, 100] on link "Fees" at bounding box center [232, 95] width 25 height 22
select select "AFTER"
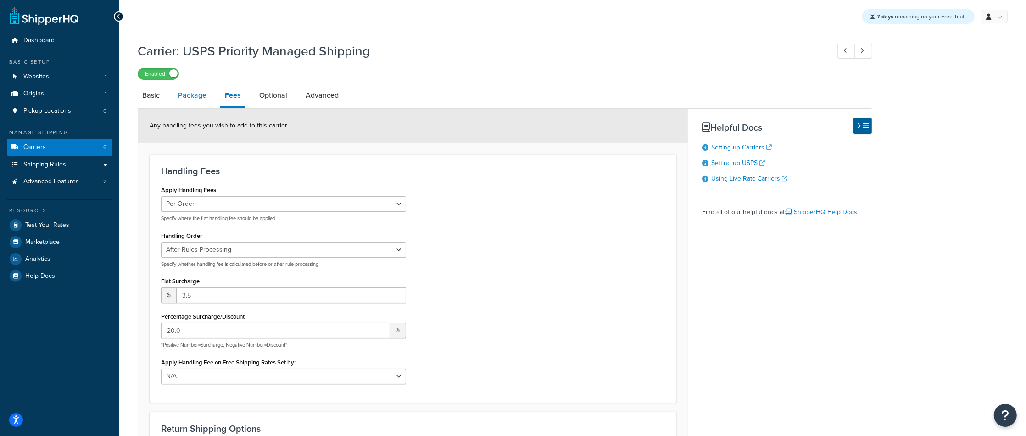
click at [184, 99] on link "Package" at bounding box center [192, 95] width 38 height 22
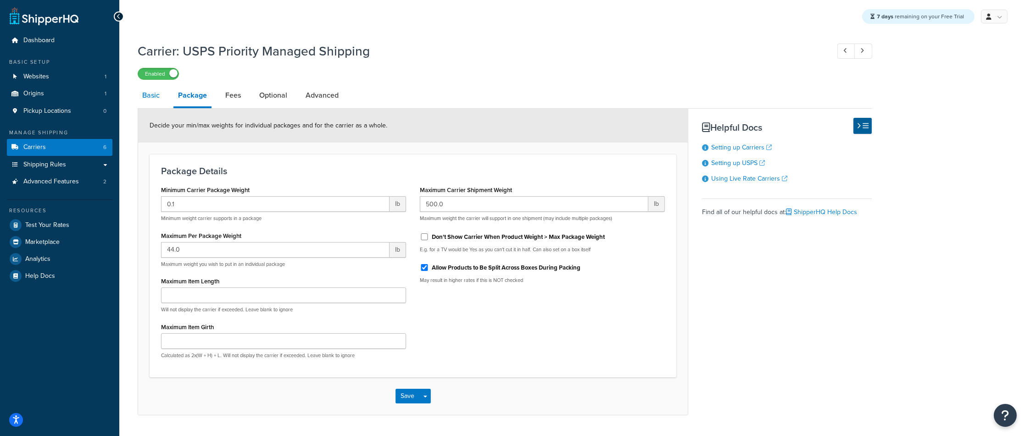
click at [163, 100] on link "Basic" at bounding box center [151, 95] width 27 height 22
select select "usps"
select select "ONLINE"
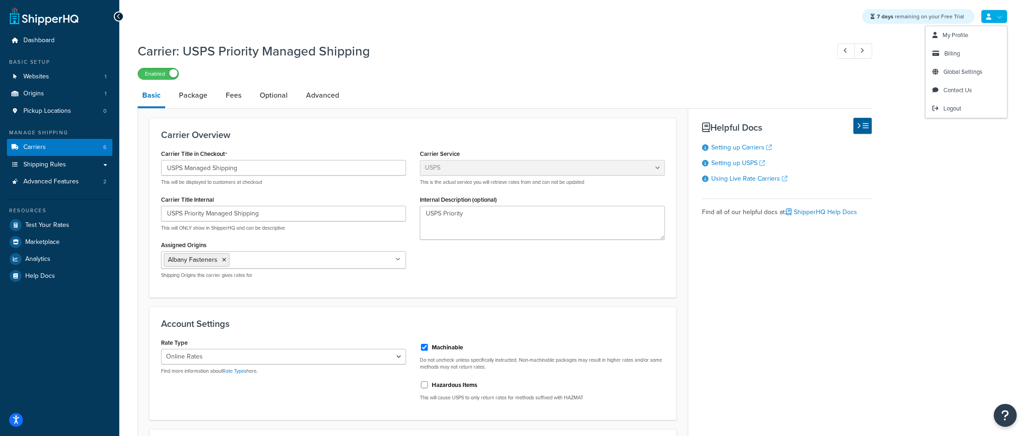
click at [984, 17] on link at bounding box center [994, 17] width 27 height 14
click at [962, 40] on link "My Profile" at bounding box center [966, 35] width 82 height 18
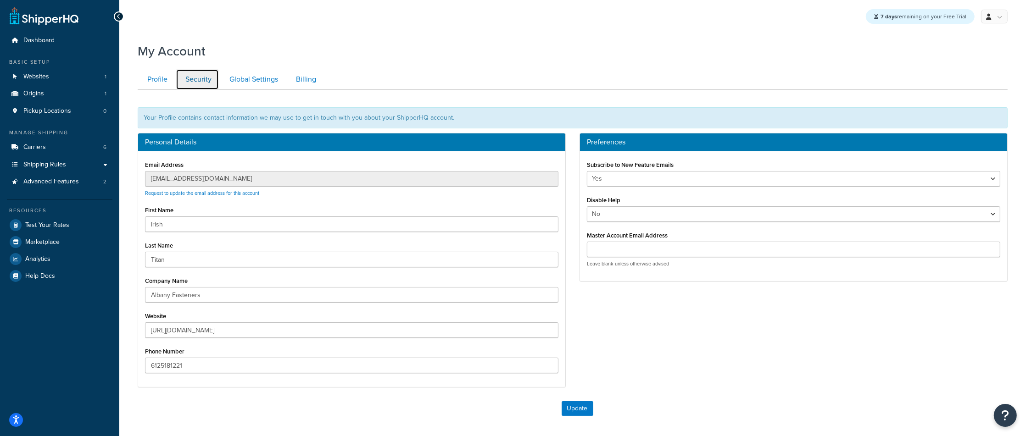
click at [178, 82] on link "Security" at bounding box center [197, 79] width 43 height 21
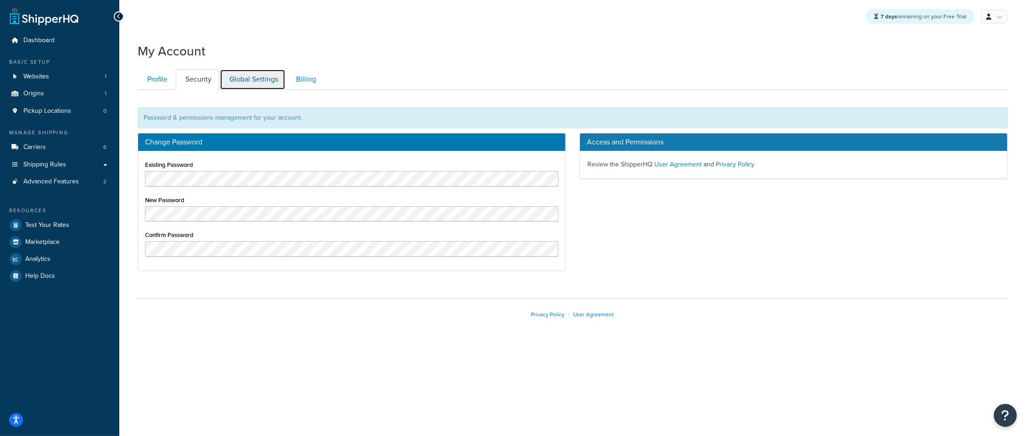
click at [248, 83] on link "Global Settings" at bounding box center [253, 79] width 66 height 21
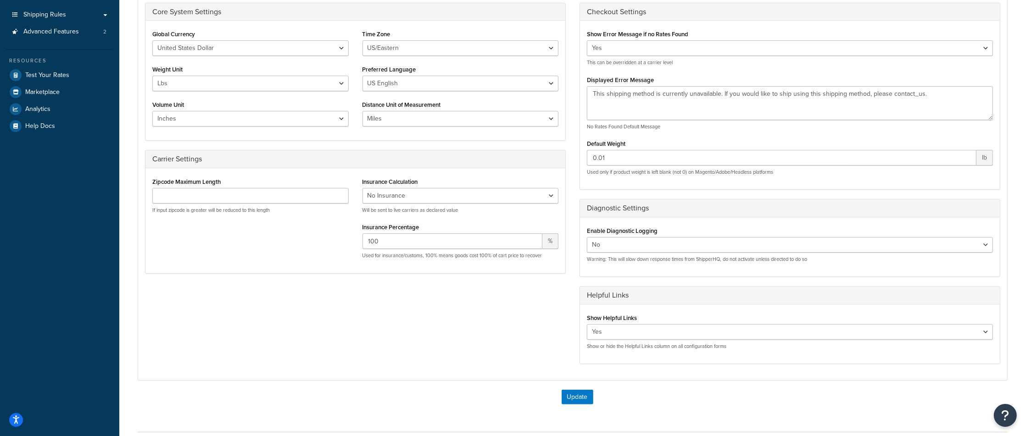
scroll to position [149, 0]
click at [672, 249] on select "Yes No" at bounding box center [790, 246] width 406 height 16
click at [587, 239] on select "Yes No" at bounding box center [790, 246] width 406 height 16
click at [17, 107] on icon at bounding box center [16, 110] width 12 height 12
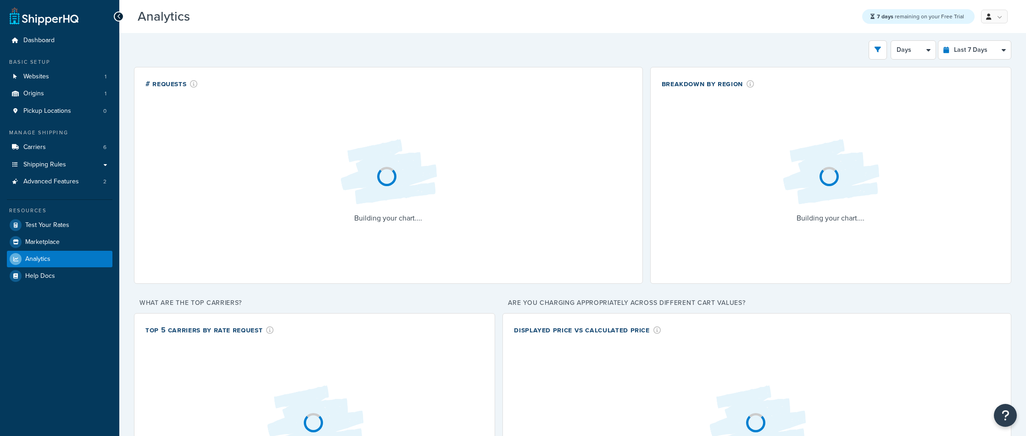
select select "last_7_days"
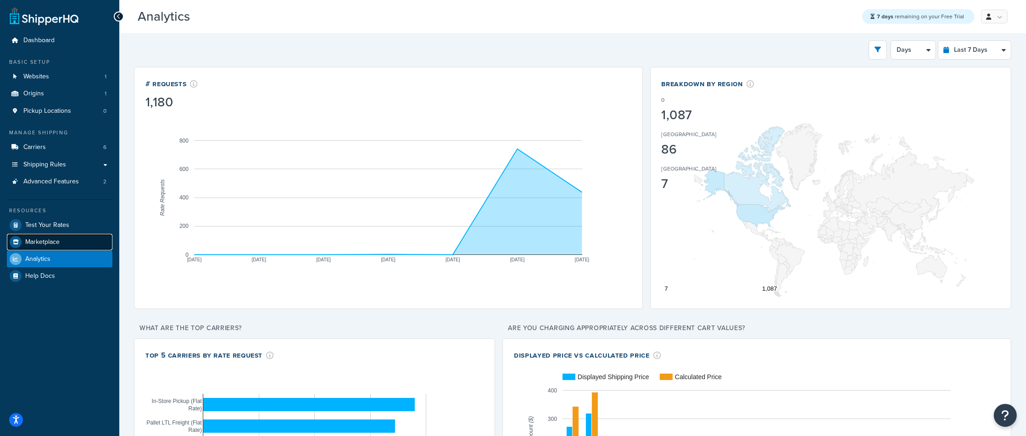
click at [45, 245] on span "Marketplace" at bounding box center [42, 243] width 34 height 8
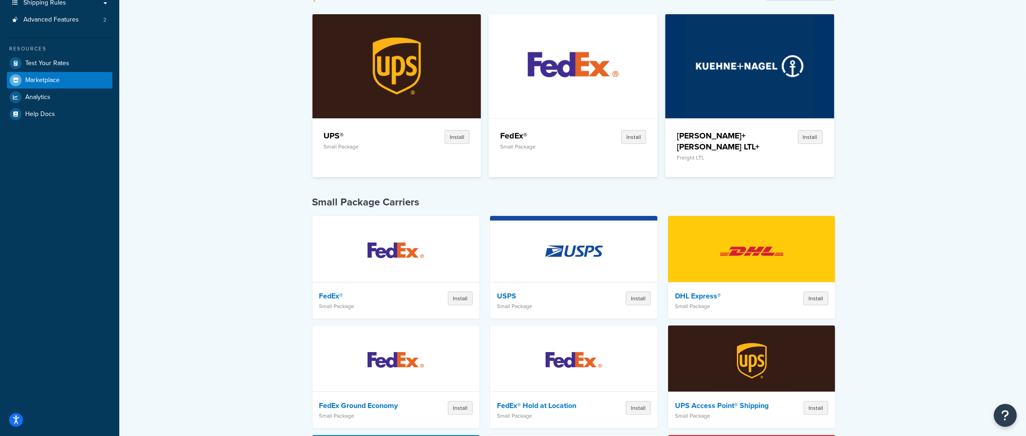
scroll to position [155, 0]
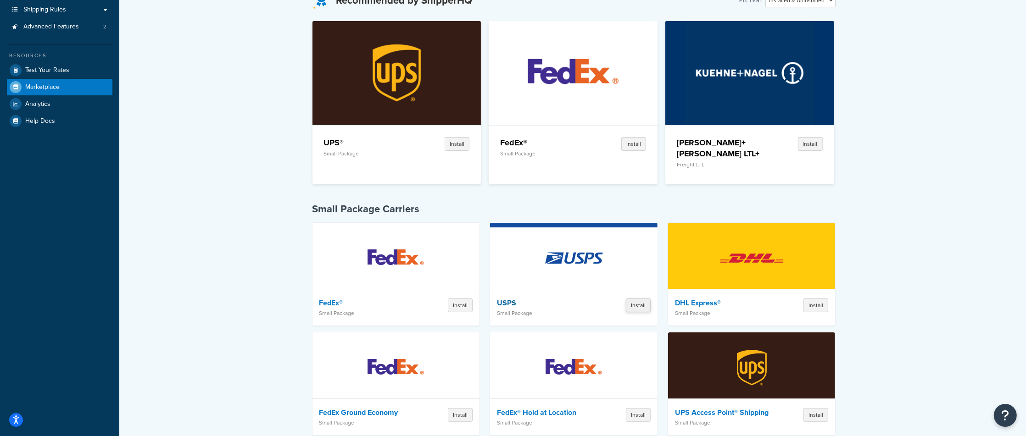
click at [646, 299] on button "Install" at bounding box center [638, 306] width 25 height 14
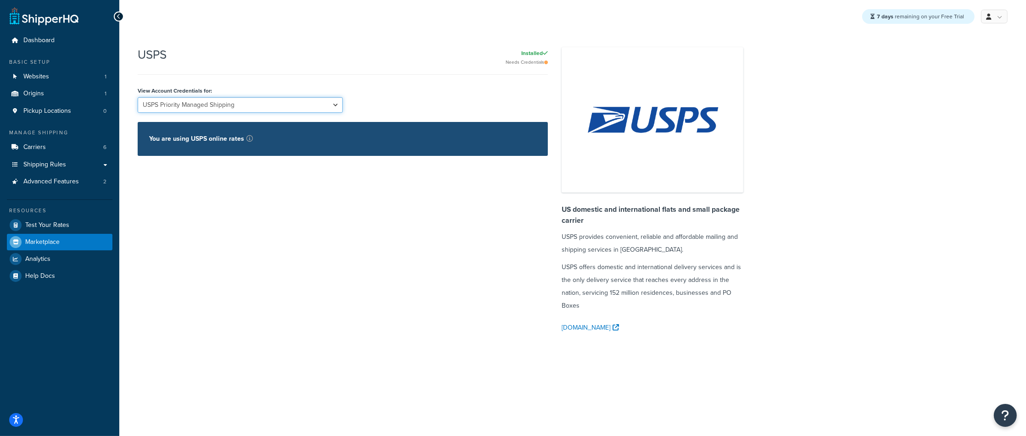
click at [305, 102] on select "USPS Priority Managed Shipping USPS Flat Rate International USPS Flat Rate [GEO…" at bounding box center [240, 105] width 205 height 16
click at [55, 235] on link "Marketplace" at bounding box center [59, 242] width 105 height 17
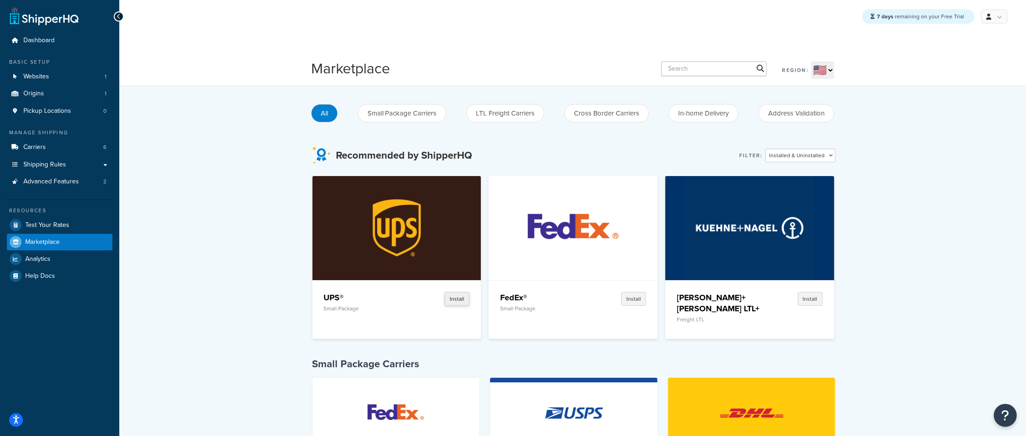
click at [455, 300] on button "Install" at bounding box center [456, 299] width 25 height 14
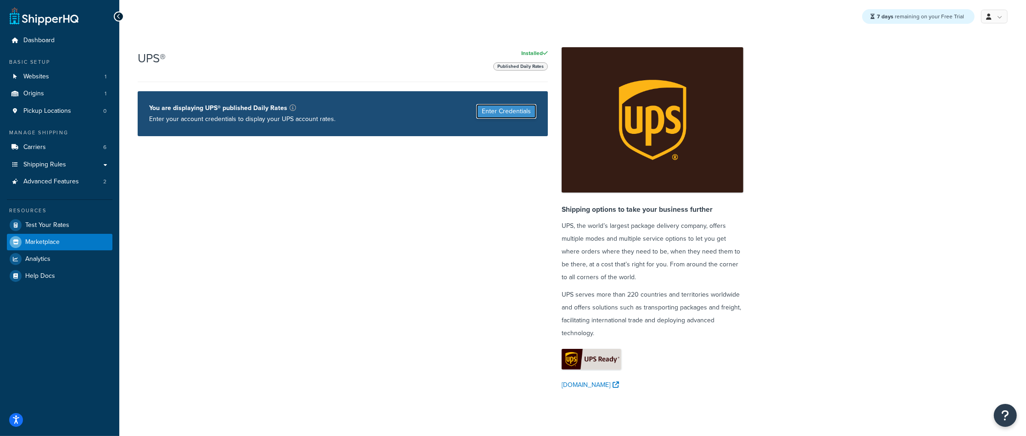
click at [509, 112] on button "Enter Credentials" at bounding box center [506, 111] width 60 height 15
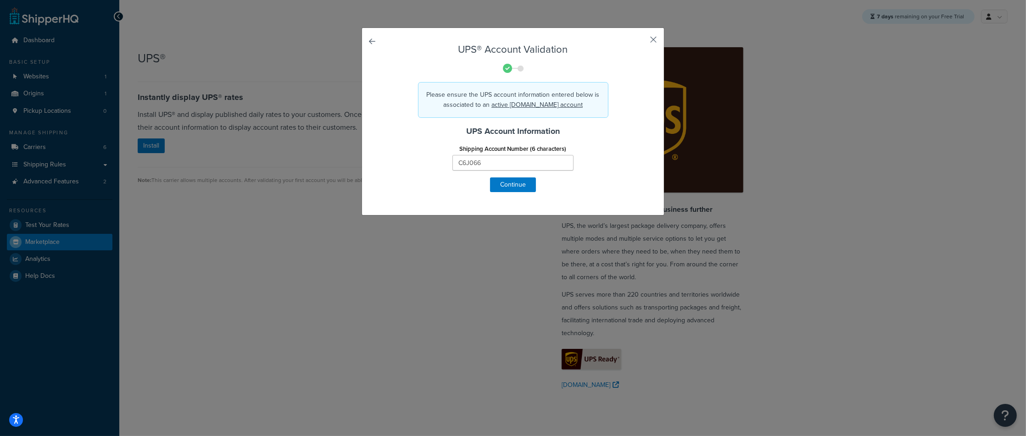
click at [641, 42] on button "button" at bounding box center [639, 43] width 2 height 2
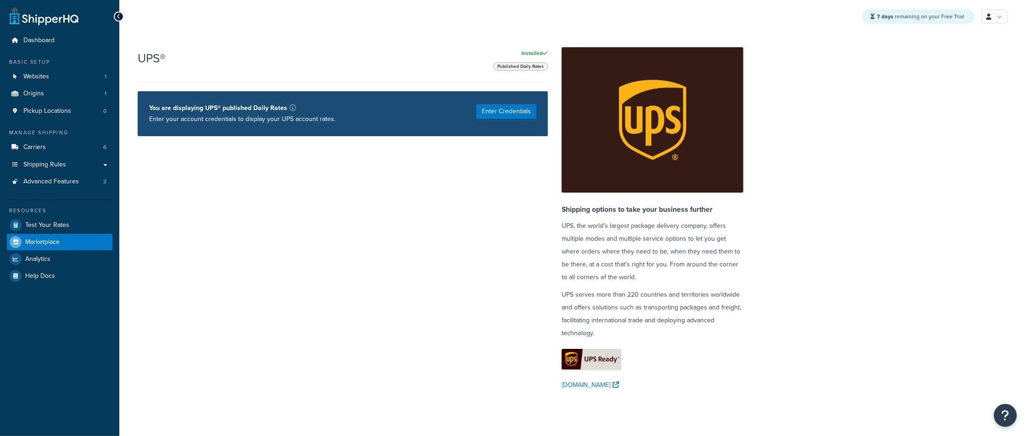
click at [72, 244] on link "Marketplace" at bounding box center [59, 242] width 105 height 17
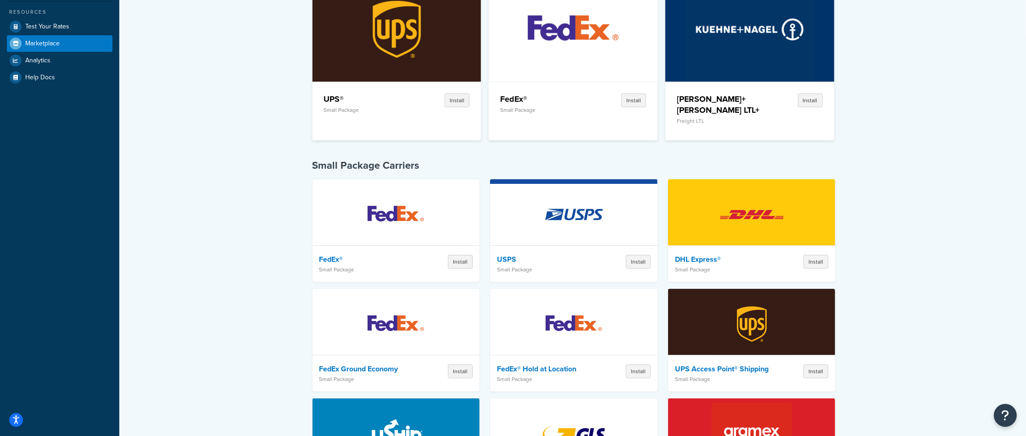
scroll to position [211, 0]
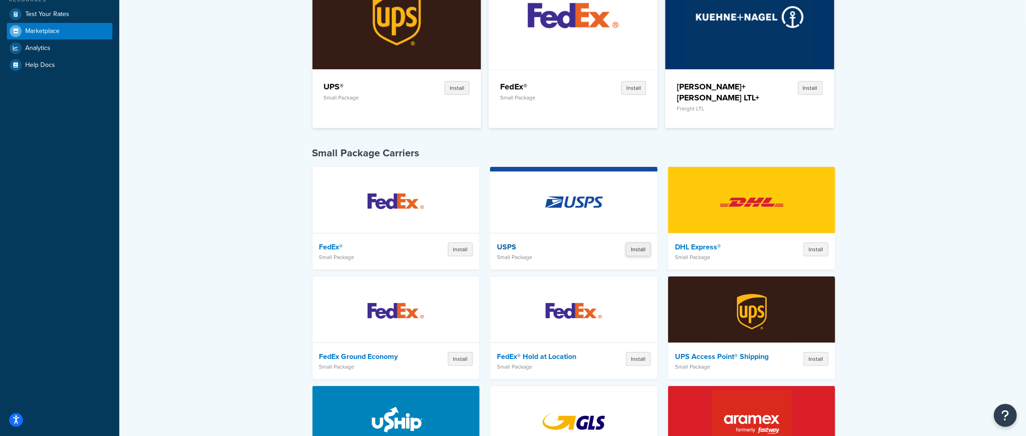
click at [645, 243] on button "Install" at bounding box center [638, 250] width 25 height 14
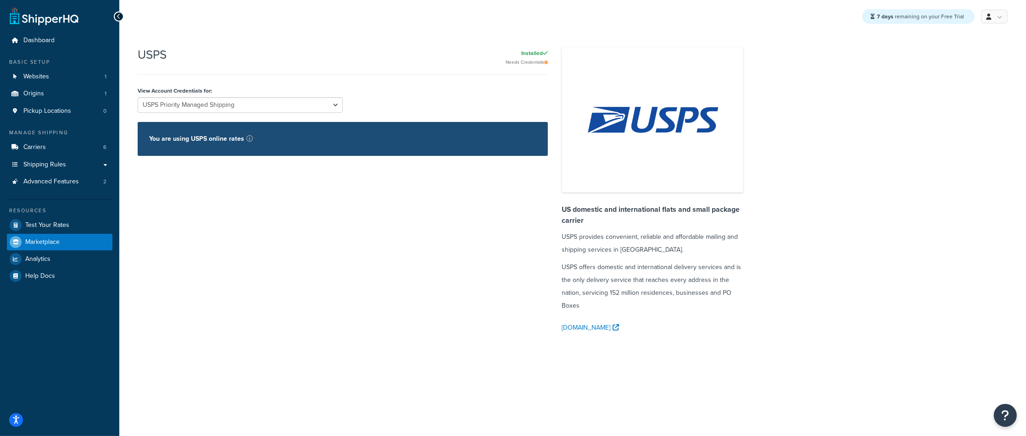
click at [215, 155] on div "You are using USPS online rates" at bounding box center [343, 139] width 410 height 34
click at [36, 37] on span "Dashboard" at bounding box center [38, 41] width 31 height 8
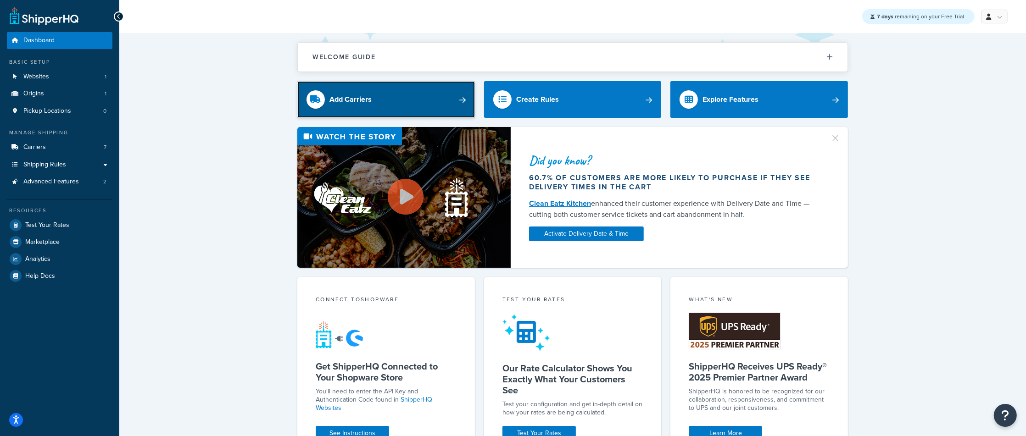
click at [355, 111] on link "Add Carriers" at bounding box center [386, 99] width 178 height 37
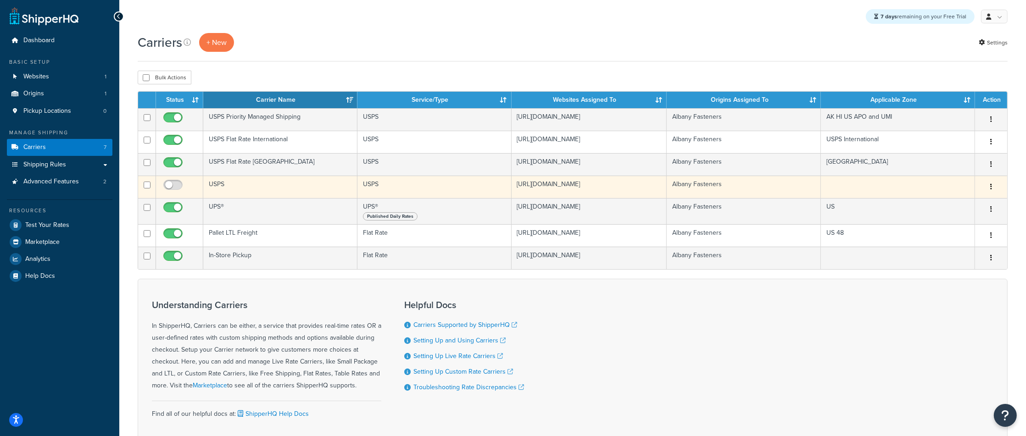
click at [994, 192] on button "button" at bounding box center [990, 187] width 13 height 15
click at [947, 242] on link "Delete" at bounding box center [953, 244] width 72 height 19
